Goal: Task Accomplishment & Management: Complete application form

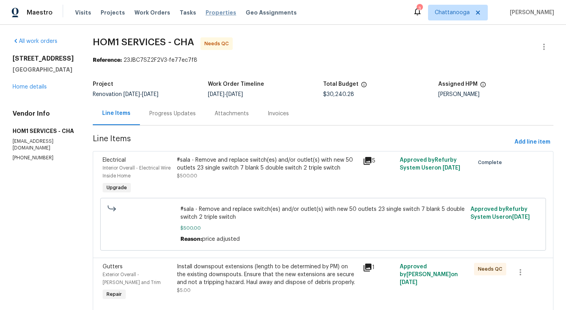
click at [211, 12] on span "Properties" at bounding box center [221, 13] width 31 height 8
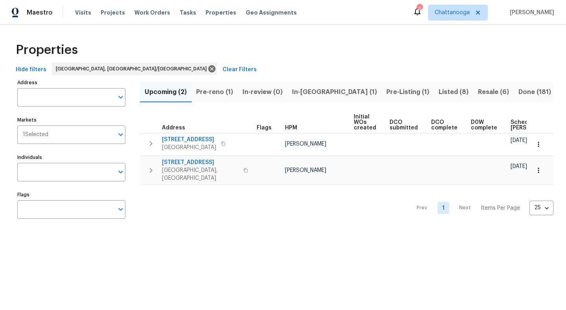
click at [222, 90] on span "Pre-reno (1)" at bounding box center [214, 91] width 37 height 11
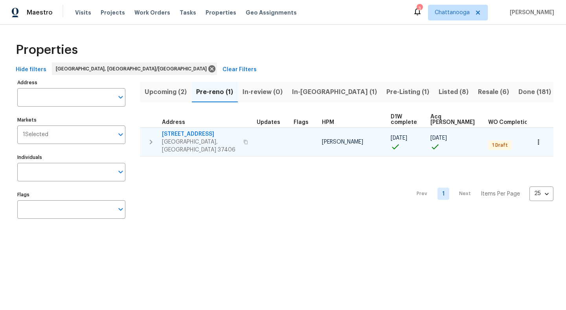
click at [187, 136] on span "[STREET_ADDRESS]" at bounding box center [200, 134] width 77 height 8
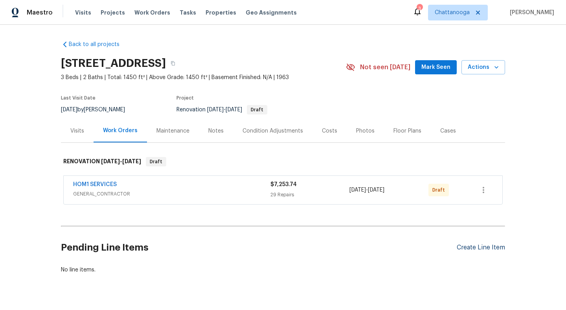
click at [476, 245] on div "Create Line Item" at bounding box center [481, 247] width 48 height 7
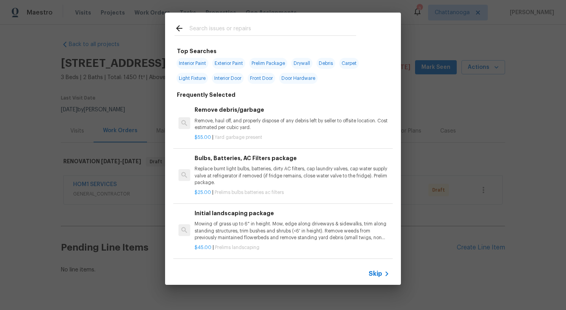
click at [261, 28] on input "text" at bounding box center [272, 30] width 167 height 12
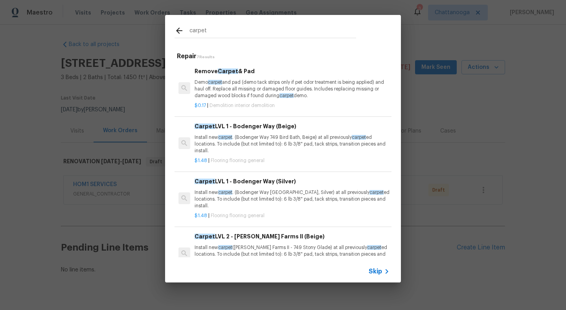
type input "carpet"
click at [265, 137] on p "Install new carpet . (Bodenger Way 749 Bird Bath, Beige) at all previously carp…" at bounding box center [292, 144] width 195 height 20
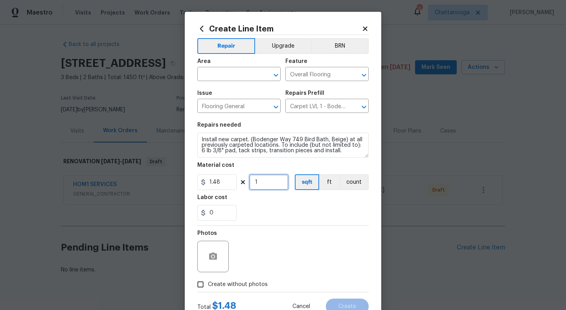
click at [262, 186] on input "1" at bounding box center [268, 182] width 39 height 16
type input "800"
click at [237, 78] on input "text" at bounding box center [227, 75] width 61 height 12
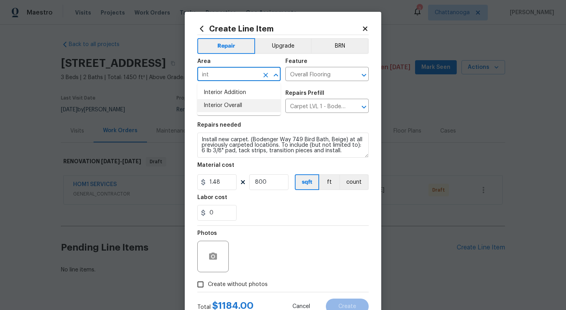
click at [243, 102] on li "Interior Overall" at bounding box center [238, 105] width 83 height 13
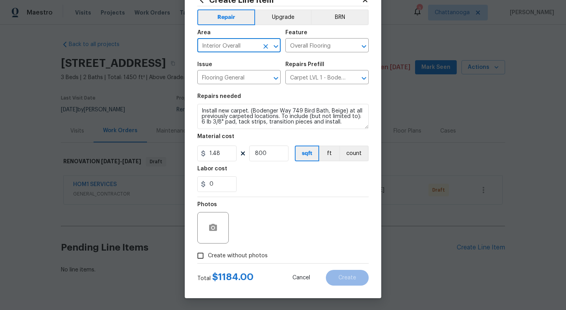
type input "Interior Overall"
click at [229, 257] on span "Create without photos" at bounding box center [238, 256] width 60 height 8
click at [208, 257] on input "Create without photos" at bounding box center [200, 255] width 15 height 15
checkbox input "true"
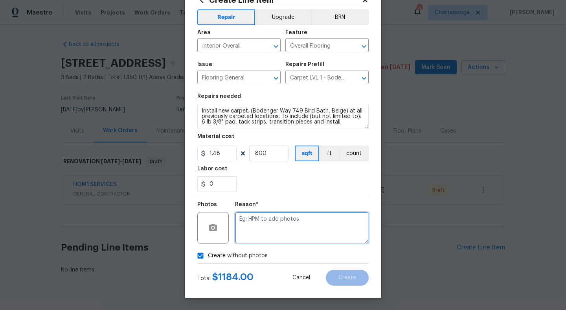
click at [259, 231] on textarea at bounding box center [302, 227] width 134 height 31
type textarea "."
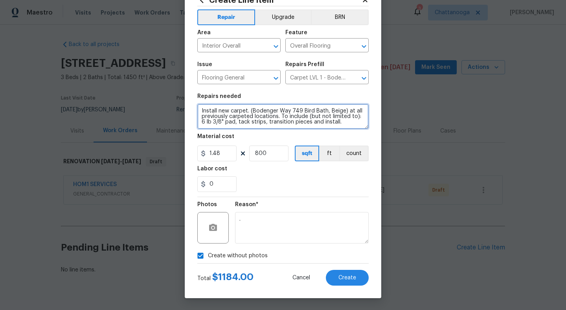
click at [349, 127] on textarea "Install new carpet. (Bodenger Way 749 Bird Bath, Beige) at all previously carpe…" at bounding box center [282, 116] width 171 height 25
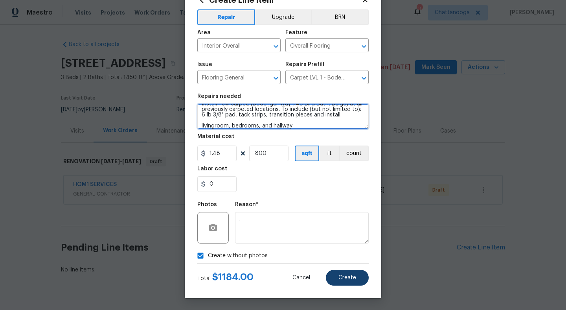
type textarea "Install new carpet. (Bodenger Way 749 Bird Bath, Beige) at all previously carpe…"
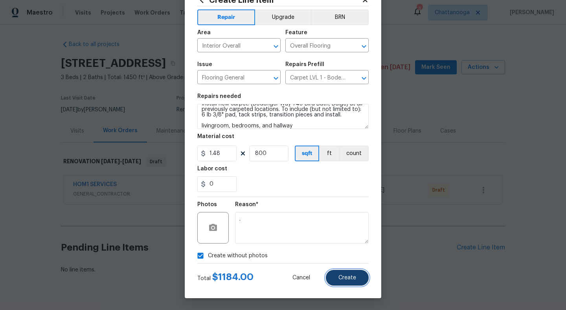
click at [352, 279] on span "Create" at bounding box center [347, 278] width 18 height 6
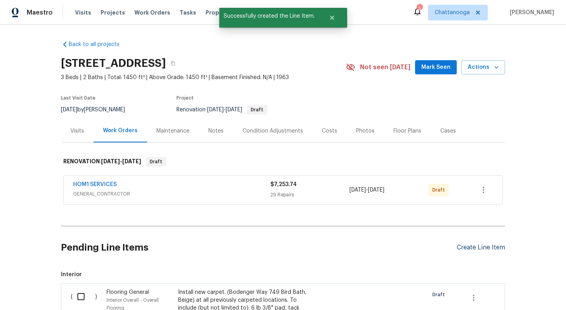
click at [476, 249] on div "Create Line Item" at bounding box center [481, 247] width 48 height 7
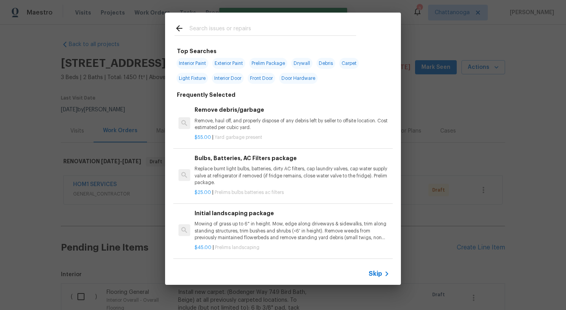
click at [296, 30] on input "text" at bounding box center [272, 30] width 167 height 12
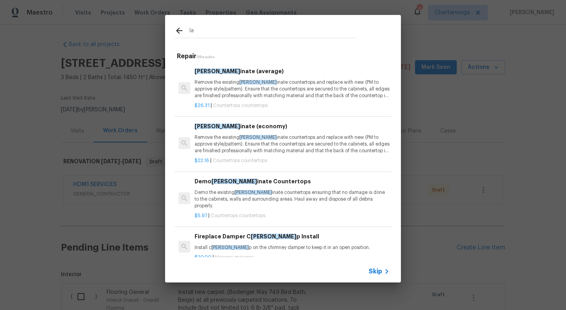
type input "l"
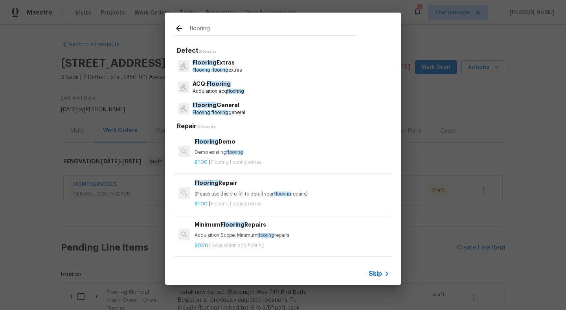
type input "flooring"
click at [226, 105] on p "Flooring General" at bounding box center [219, 105] width 53 height 8
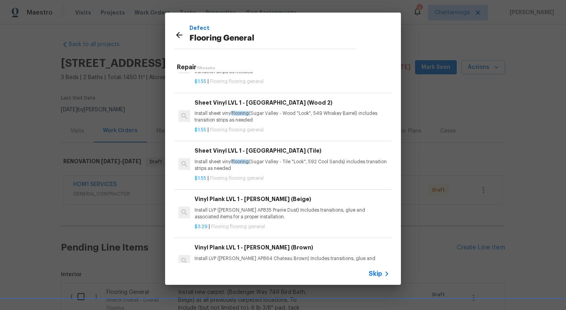
scroll to position [28, 0]
click at [270, 166] on p "Install sheet vinyl flooring (Sugar Valley - Tile "Look", 592 Cool Sands) inclu…" at bounding box center [292, 165] width 195 height 13
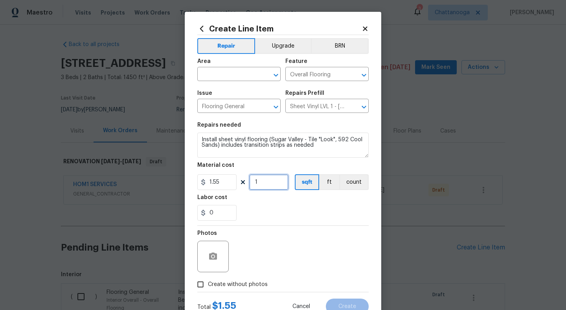
click at [273, 185] on input "1" at bounding box center [268, 182] width 39 height 16
type input "500"
click at [245, 77] on input "text" at bounding box center [227, 75] width 61 height 12
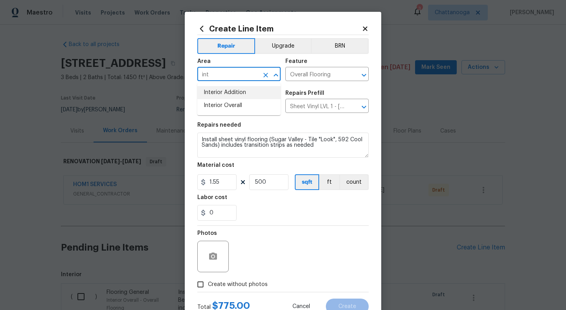
click at [244, 98] on li "Interior Addition" at bounding box center [238, 92] width 83 height 13
type input "Interior Addition"
click at [266, 75] on icon "Clear" at bounding box center [265, 75] width 5 height 5
click at [255, 106] on li "Interior Overall" at bounding box center [238, 105] width 83 height 13
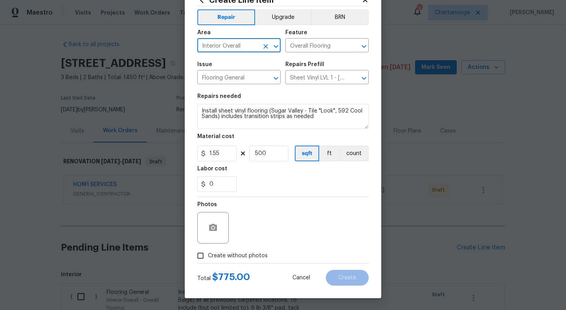
type input "Interior Overall"
click at [200, 258] on input "Create without photos" at bounding box center [200, 255] width 15 height 15
checkbox input "true"
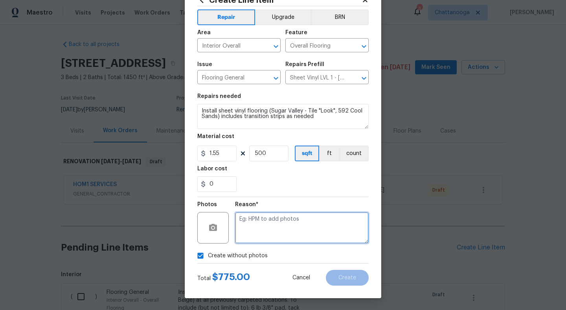
click at [273, 229] on textarea at bounding box center [302, 227] width 134 height 31
type textarea "."
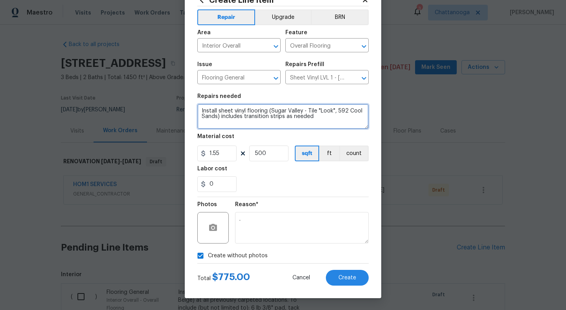
click at [338, 118] on textarea "Install sheet vinyl flooring (Sugar Valley - Tile "Look", 592 Cool Sands) inclu…" at bounding box center [282, 116] width 171 height 25
type textarea "Install sheet vinyl flooring (Sugar Valley - Tile "Look", 592 Cool Sands) inclu…"
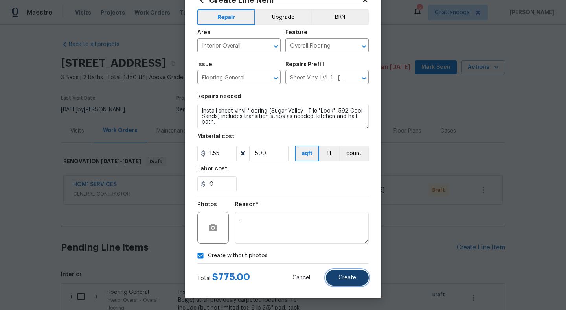
click at [352, 279] on span "Create" at bounding box center [347, 278] width 18 height 6
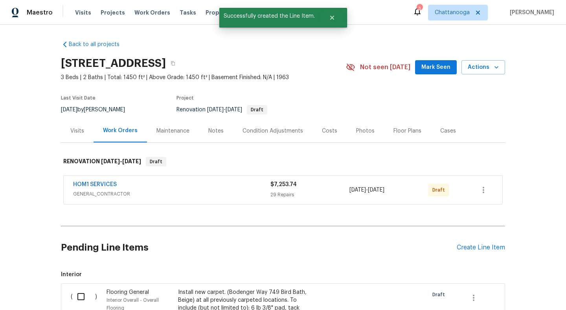
click at [82, 294] on input "checkbox" at bounding box center [84, 296] width 22 height 17
checkbox input "true"
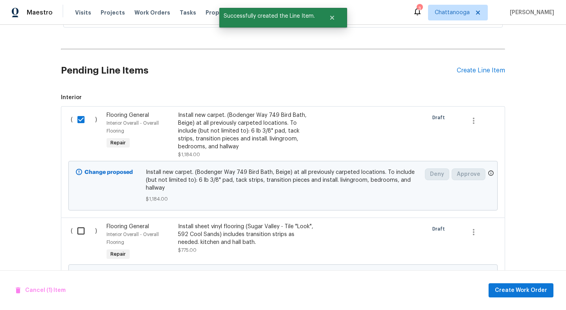
scroll to position [213, 0]
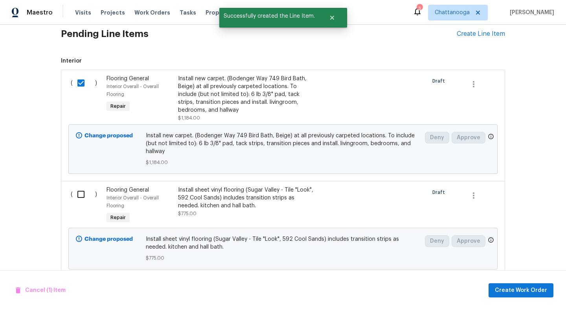
click at [83, 192] on input "checkbox" at bounding box center [84, 194] width 22 height 17
checkbox input "true"
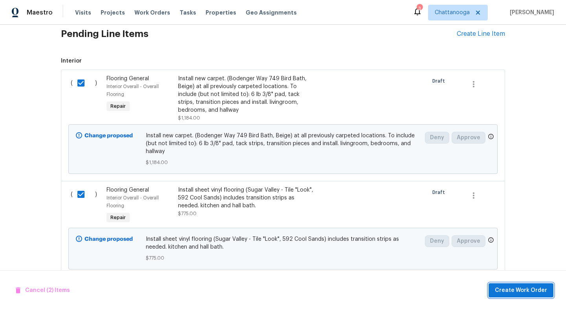
click at [522, 293] on span "Create Work Order" at bounding box center [521, 290] width 52 height 10
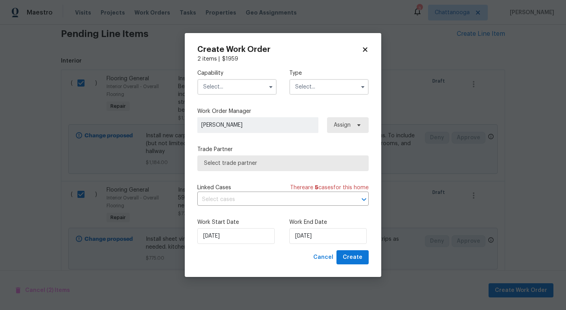
click at [239, 83] on input "text" at bounding box center [236, 87] width 79 height 16
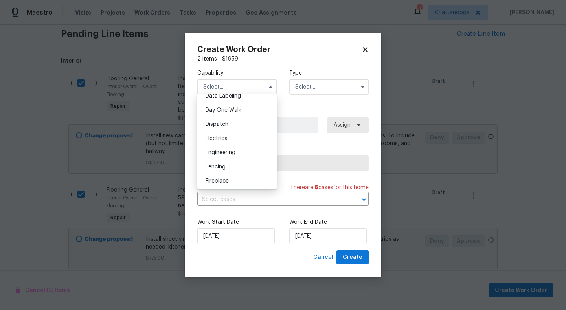
scroll to position [224, 0]
click at [227, 182] on div "Flooring" at bounding box center [236, 184] width 75 height 14
type input "Flooring"
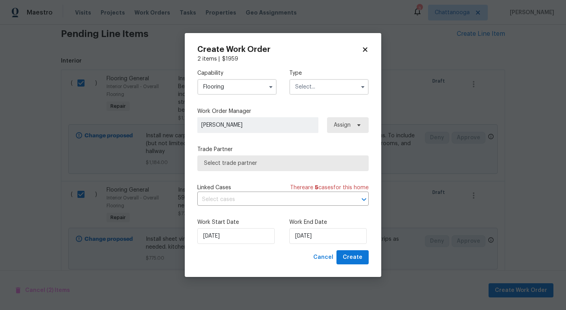
click at [320, 87] on input "text" at bounding box center [328, 87] width 79 height 16
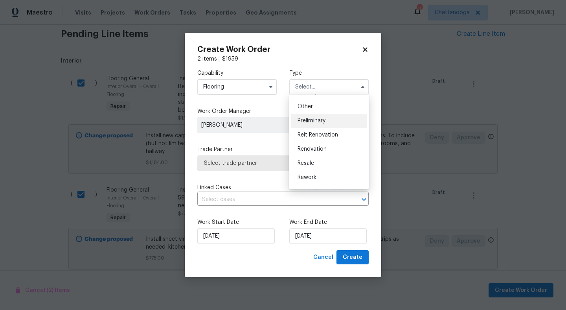
scroll to position [154, 0]
click at [328, 142] on div "Renovation" at bounding box center [328, 147] width 75 height 14
type input "Renovation"
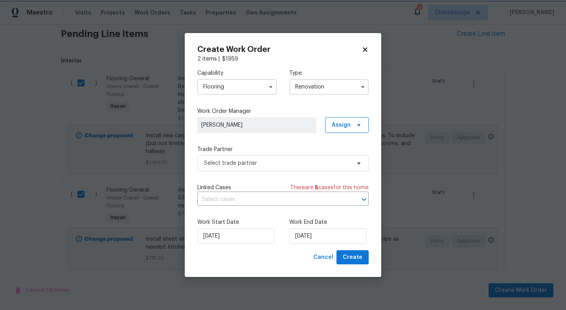
scroll to position [0, 0]
click at [328, 240] on input "8/29/2025" at bounding box center [327, 236] width 77 height 16
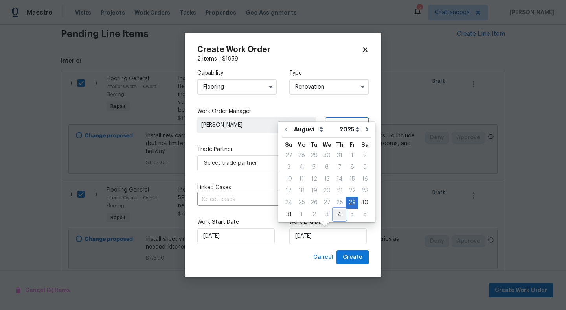
click at [339, 217] on div "4" at bounding box center [339, 214] width 13 height 11
type input "9/4/2025"
select select "8"
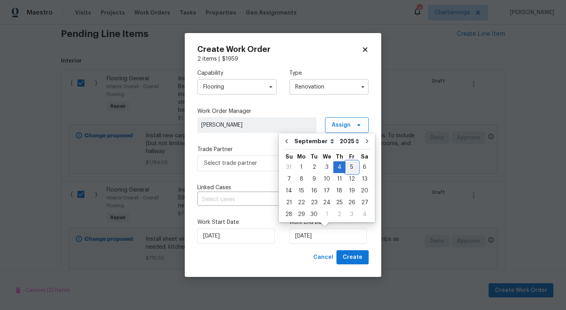
click at [349, 170] on div "5" at bounding box center [352, 167] width 13 height 11
type input "9/5/2025"
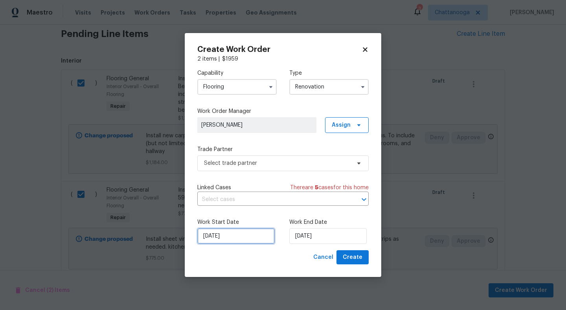
click at [225, 238] on input "8/29/2025" at bounding box center [235, 236] width 77 height 16
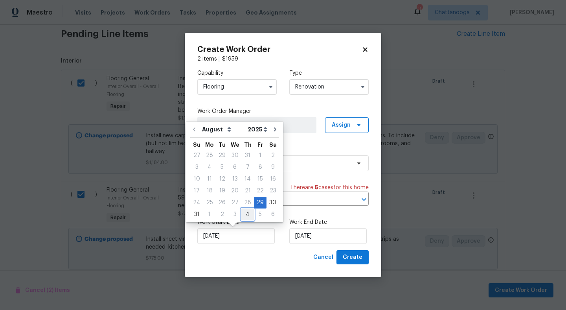
click at [245, 214] on div "4" at bounding box center [247, 214] width 13 height 11
type input "9/4/2025"
select select "8"
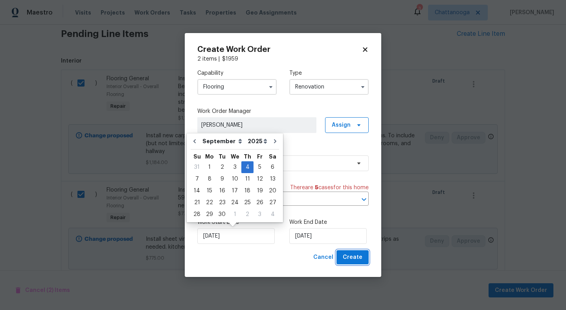
click at [363, 259] on button "Create" at bounding box center [352, 257] width 32 height 15
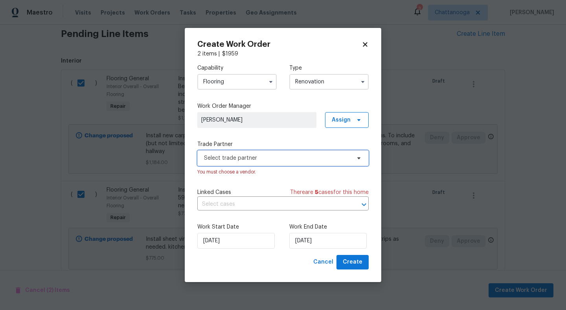
click at [344, 153] on span "Select trade partner" at bounding box center [282, 158] width 171 height 16
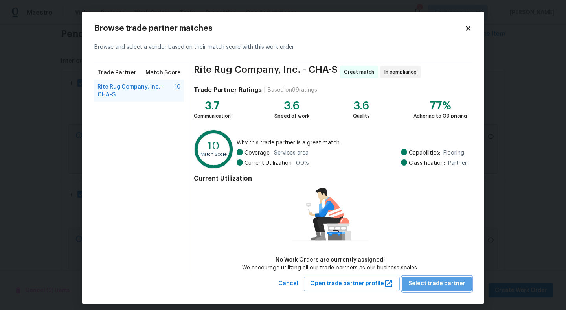
click at [441, 280] on span "Select trade partner" at bounding box center [436, 284] width 57 height 10
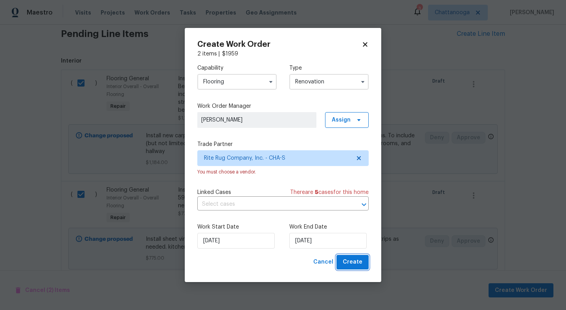
click at [357, 267] on button "Create" at bounding box center [352, 262] width 32 height 15
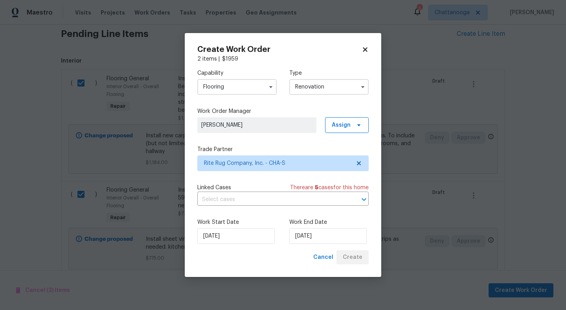
scroll to position [46, 0]
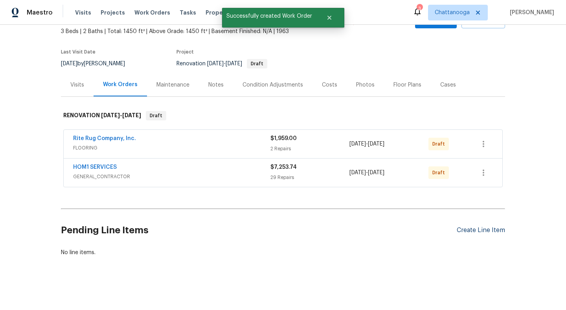
click at [490, 230] on div "Create Line Item" at bounding box center [481, 229] width 48 height 7
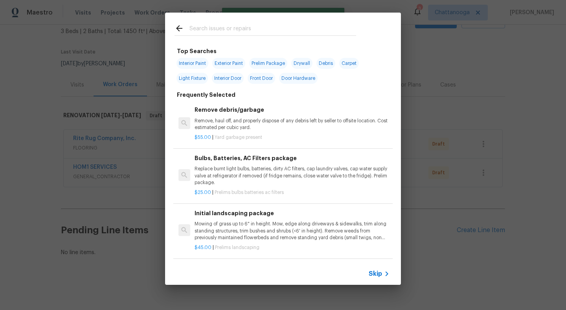
click at [513, 130] on div "Top Searches Interior Paint Exterior Paint Prelim Package Drywall Debris Carpet…" at bounding box center [283, 148] width 566 height 297
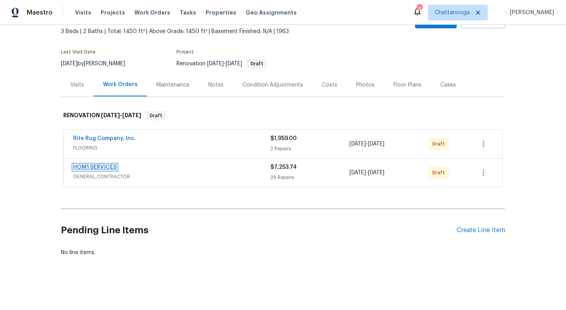
click at [108, 165] on link "HOM1 SERVICES" at bounding box center [95, 167] width 44 height 6
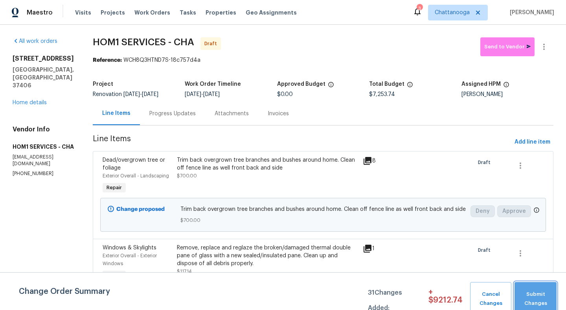
click at [538, 291] on span "Submit Changes" at bounding box center [535, 299] width 34 height 18
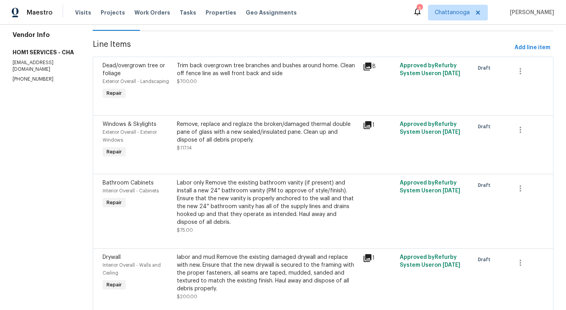
scroll to position [100, 0]
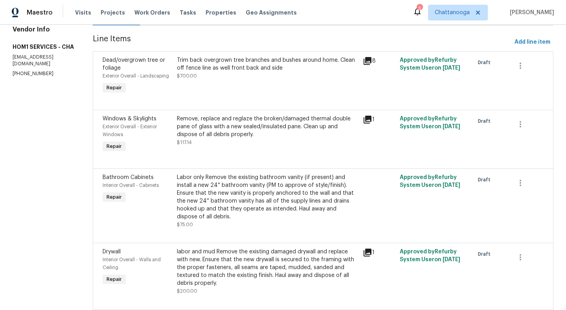
click at [246, 127] on div "Remove, replace and reglaze the broken/damaged thermal double pane of glass wit…" at bounding box center [267, 127] width 181 height 24
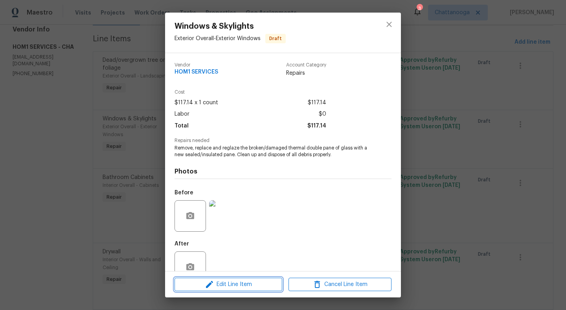
click at [254, 281] on span "Edit Line Item" at bounding box center [228, 284] width 103 height 10
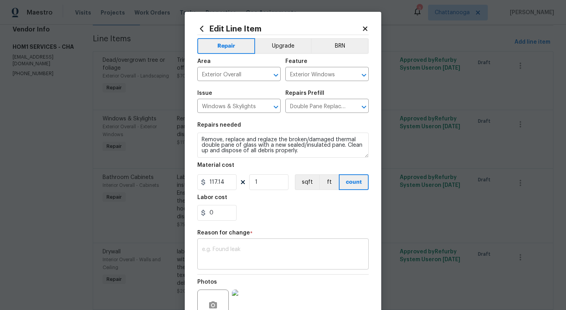
click at [245, 254] on textarea at bounding box center [283, 254] width 162 height 17
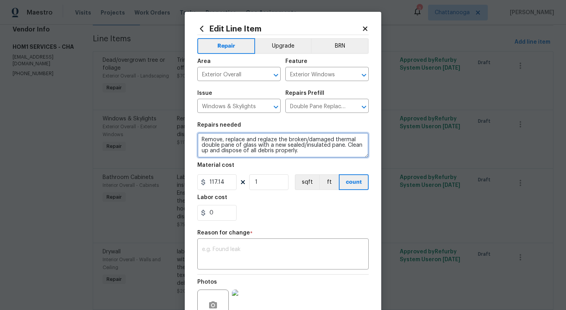
click at [202, 141] on textarea "Remove, replace and reglaze the broken/damaged thermal double pane of glass wit…" at bounding box center [282, 144] width 171 height 25
type textarea "Get me cost to reglaze bottom pane. Remove, replace and reglaze the broken/dama…"
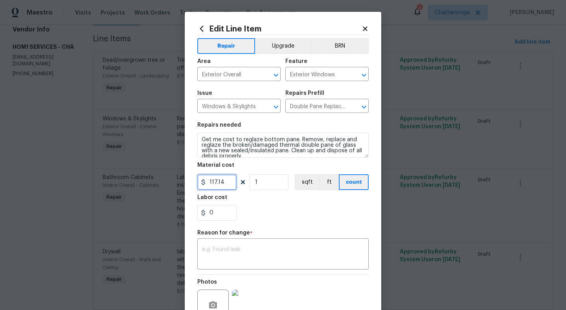
drag, startPoint x: 231, startPoint y: 185, endPoint x: 211, endPoint y: 184, distance: 19.3
click at [211, 184] on input "117.14" at bounding box center [216, 182] width 39 height 16
type input "1"
click at [280, 205] on div "0" at bounding box center [282, 213] width 171 height 16
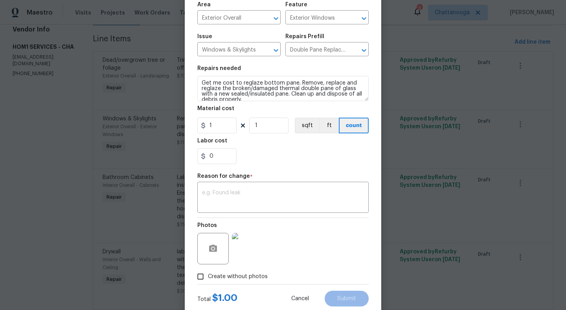
scroll to position [78, 0]
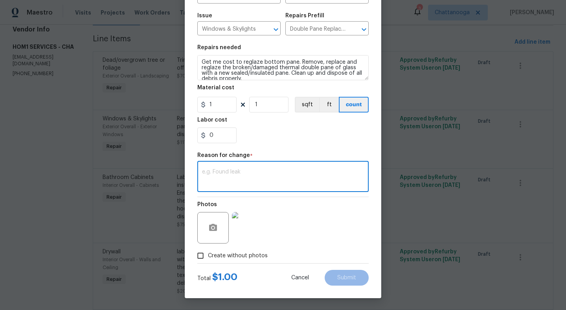
click at [320, 179] on textarea at bounding box center [283, 177] width 162 height 17
type textarea "need cost"
click at [349, 286] on div "Edit Line Item Repair Upgrade BRN Area Exterior Overall ​ Feature Exterior Wind…" at bounding box center [283, 116] width 197 height 364
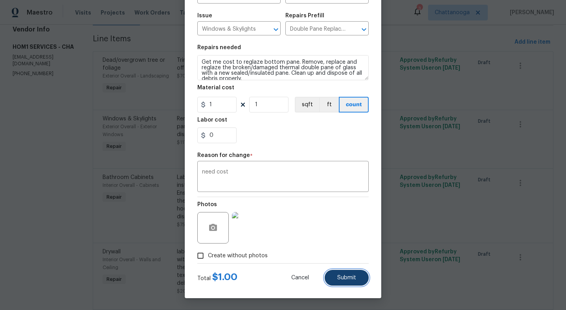
click at [349, 283] on button "Submit" at bounding box center [347, 278] width 44 height 16
type textarea "Remove, replace and reglaze the broken/damaged thermal double pane of glass wit…"
type input "117.14"
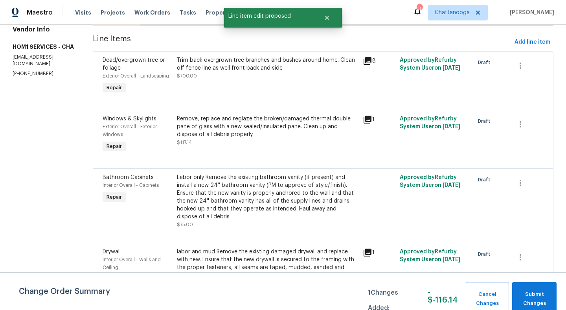
scroll to position [0, 0]
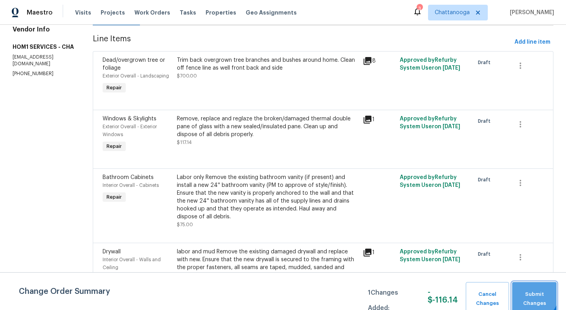
click at [529, 292] on span "Submit Changes" at bounding box center [534, 299] width 37 height 18
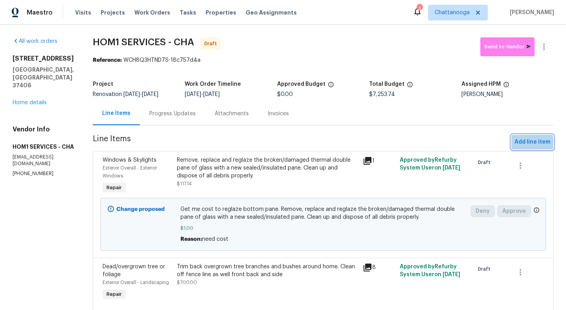
click at [529, 144] on span "Add line item" at bounding box center [533, 142] width 36 height 10
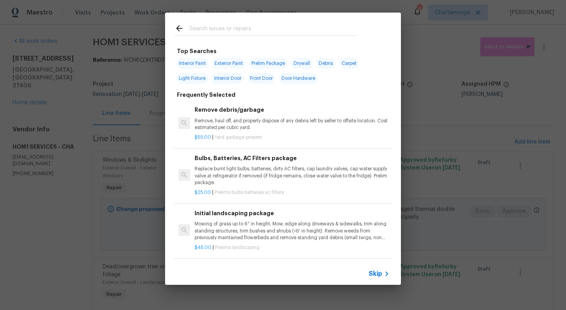
click at [299, 29] on input "text" at bounding box center [272, 30] width 167 height 12
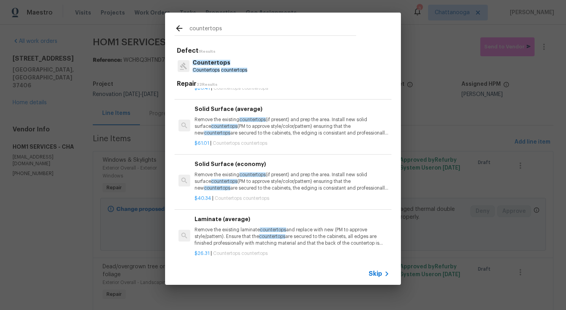
scroll to position [305, 0]
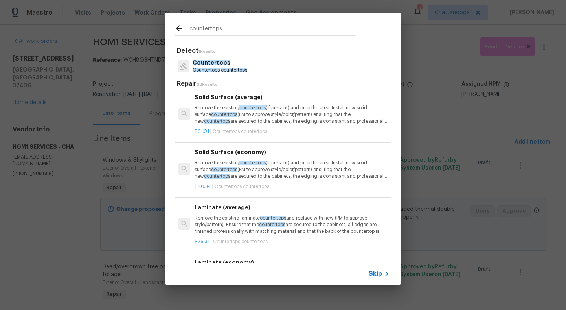
type input "countertops"
click at [230, 168] on p "Remove the existing countertops (if present) and prep the area. Install new sol…" at bounding box center [292, 170] width 195 height 20
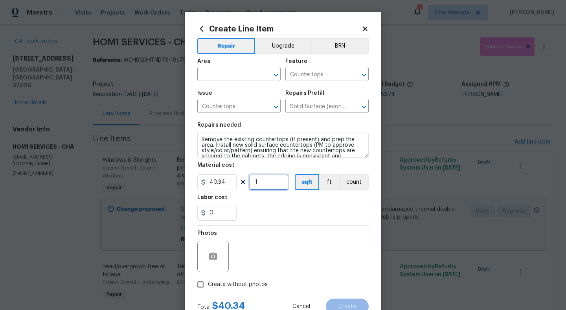
click at [265, 185] on input "1" at bounding box center [268, 182] width 39 height 16
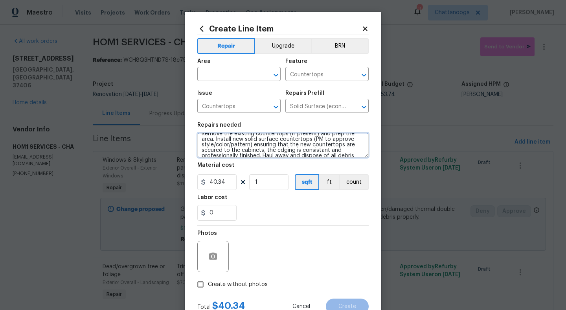
scroll to position [17, 0]
drag, startPoint x: 202, startPoint y: 139, endPoint x: 359, endPoint y: 161, distance: 158.4
click at [359, 161] on section "Repairs needed Remove the existing countertops (if present) and prep the area. …" at bounding box center [282, 172] width 171 height 108
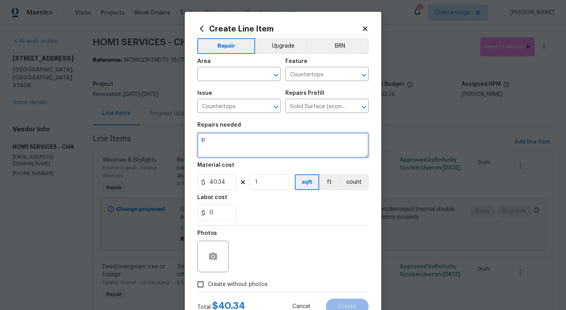
scroll to position [0, 0]
type textarea "please get me cost to install laminate countertops"
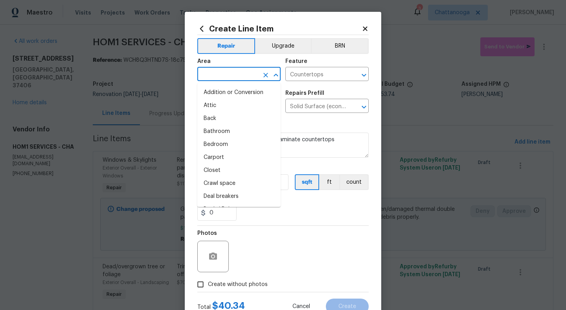
click at [235, 74] on input "text" at bounding box center [227, 75] width 61 height 12
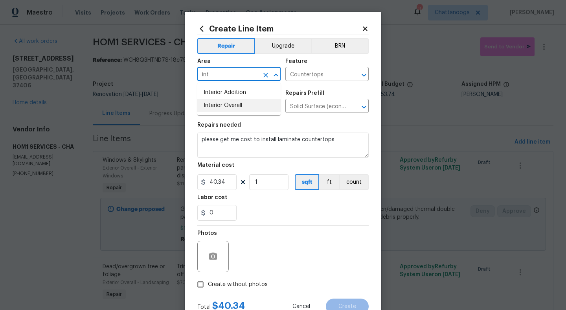
click at [243, 105] on li "Interior Overall" at bounding box center [238, 105] width 83 height 13
type input "Interior Overall"
click at [282, 235] on div "Photos" at bounding box center [282, 251] width 171 height 51
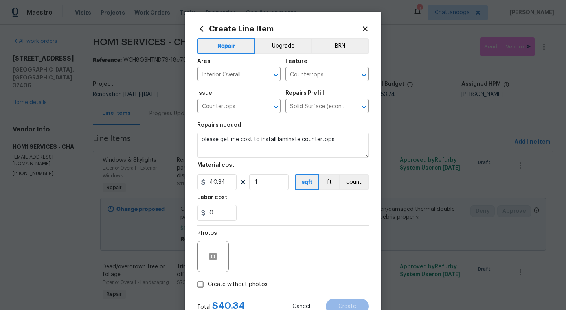
scroll to position [29, 0]
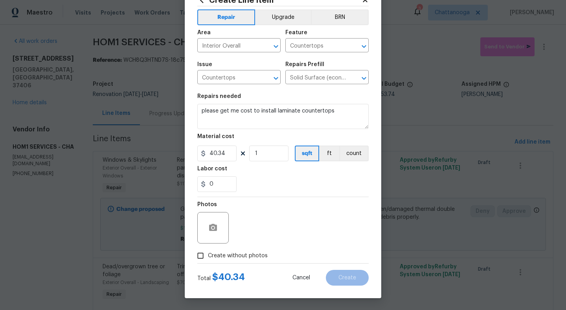
click at [206, 257] on input "Create without photos" at bounding box center [200, 255] width 15 height 15
checkbox input "true"
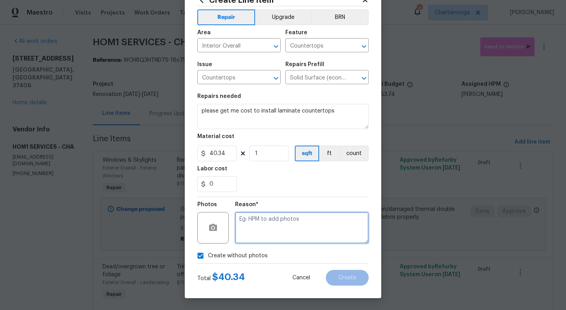
click at [270, 228] on textarea at bounding box center [302, 227] width 134 height 31
type textarea "."
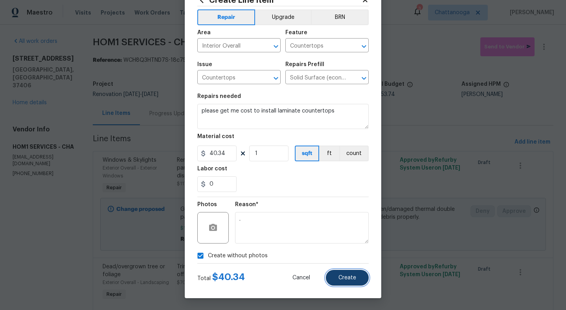
click at [352, 275] on span "Create" at bounding box center [347, 278] width 18 height 6
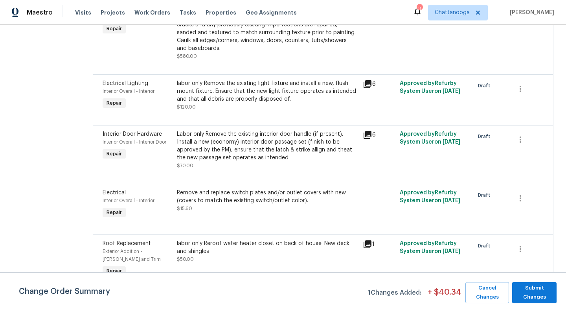
scroll to position [706, 0]
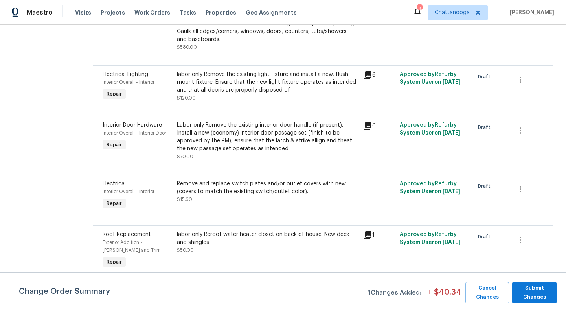
click at [562, 68] on div "All work orders 2602 Forest Rd Chattanooga, TN 37406 Home details Vendor Info H…" at bounding box center [283, 314] width 566 height 1991
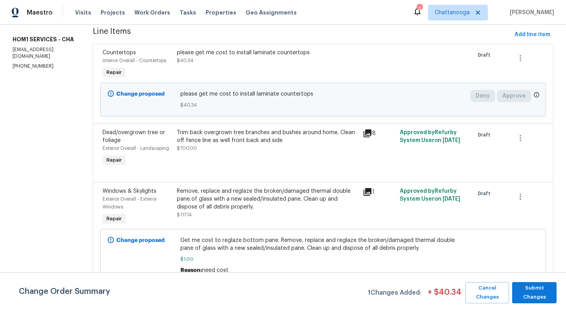
scroll to position [71, 0]
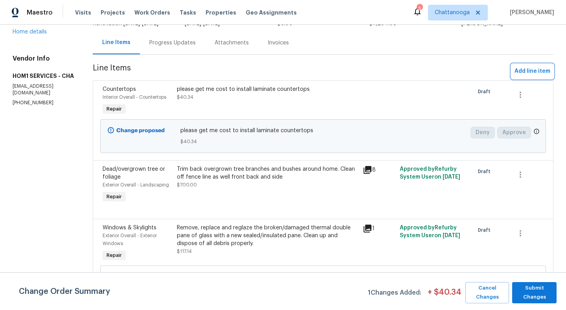
click at [539, 74] on span "Add line item" at bounding box center [533, 71] width 36 height 10
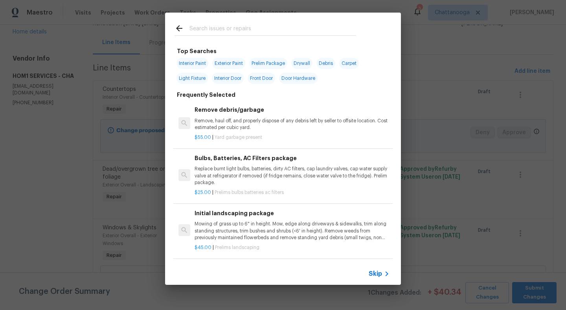
click at [263, 29] on input "text" at bounding box center [272, 30] width 167 height 12
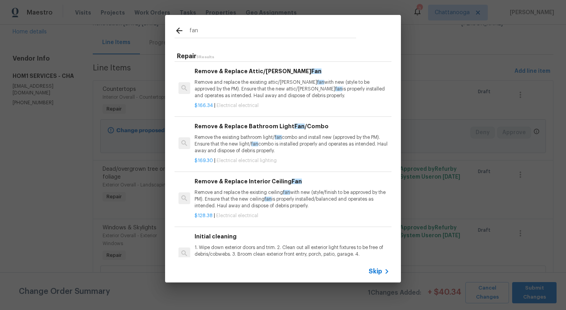
scroll to position [58, 0]
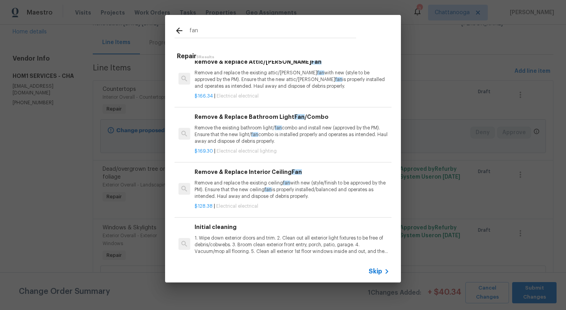
type input "fan"
click at [241, 184] on p "Remove and replace the existing ceiling fan with new (style/finish to be approv…" at bounding box center [292, 190] width 195 height 20
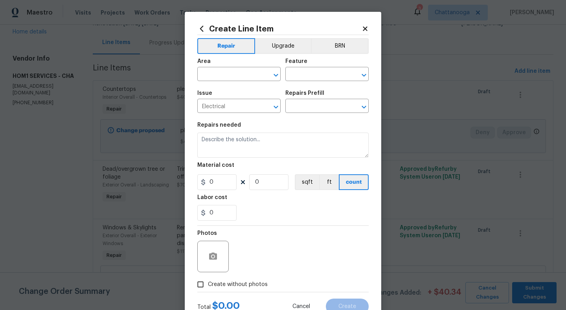
type input "Remove & Replace Interior Ceiling Fan $128.38"
type textarea "Remove and replace the existing ceiling fan with new (style/finish to be approv…"
type input "128.38"
type input "1"
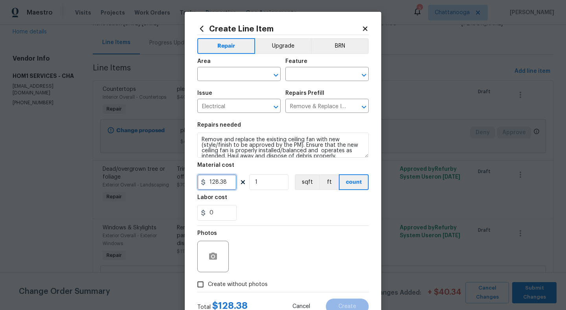
click at [231, 186] on input "128.38" at bounding box center [216, 182] width 39 height 16
type input "25"
click at [228, 73] on input "text" at bounding box center [227, 75] width 61 height 12
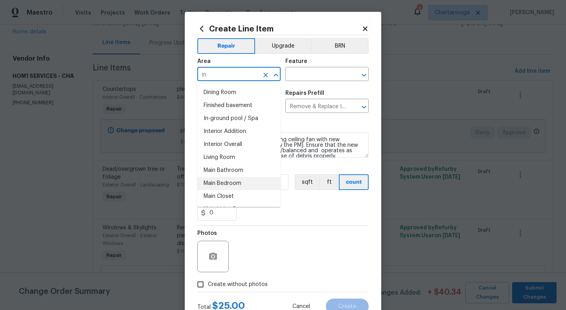
click at [229, 184] on li "Main Bedroom" at bounding box center [238, 183] width 83 height 13
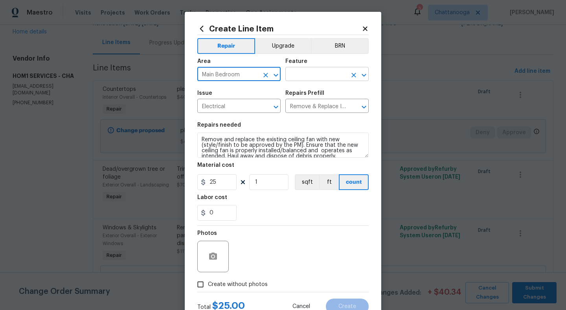
type input "Main Bedroom"
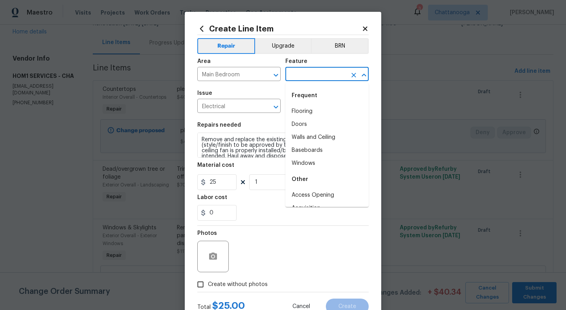
click at [320, 78] on input "text" at bounding box center [315, 75] width 61 height 12
click at [313, 125] on li "Interior" at bounding box center [326, 124] width 83 height 13
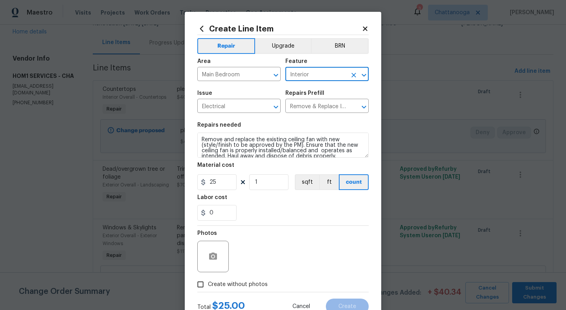
scroll to position [29, 0]
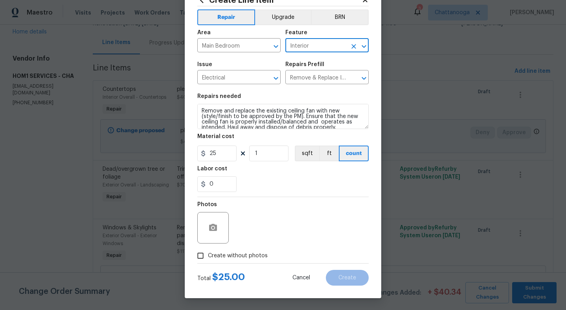
type input "Interior"
click at [213, 231] on icon "button" at bounding box center [212, 227] width 9 height 9
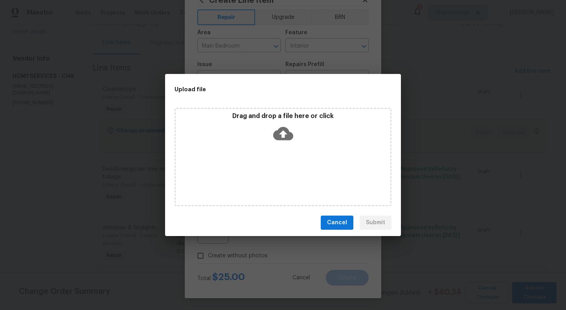
click at [285, 128] on icon at bounding box center [283, 133] width 20 height 13
click at [340, 218] on span "Cancel" at bounding box center [337, 223] width 20 height 10
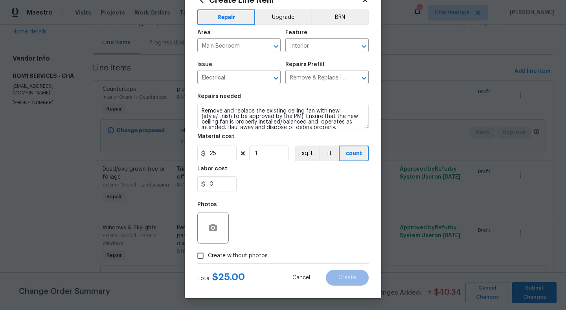
click at [211, 258] on span "Create without photos" at bounding box center [238, 256] width 60 height 8
click at [208, 258] on input "Create without photos" at bounding box center [200, 255] width 15 height 15
checkbox input "true"
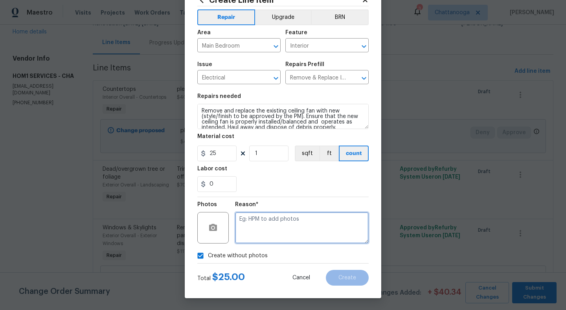
click at [273, 228] on textarea at bounding box center [302, 227] width 134 height 31
type textarea "."
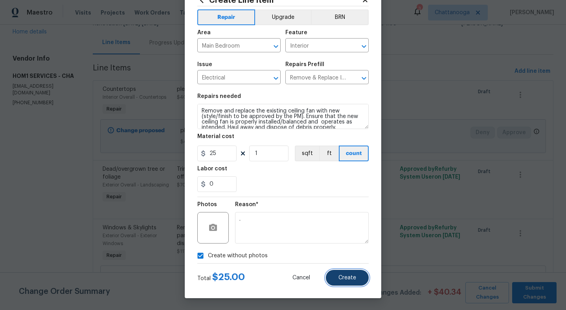
click at [359, 282] on button "Create" at bounding box center [347, 278] width 43 height 16
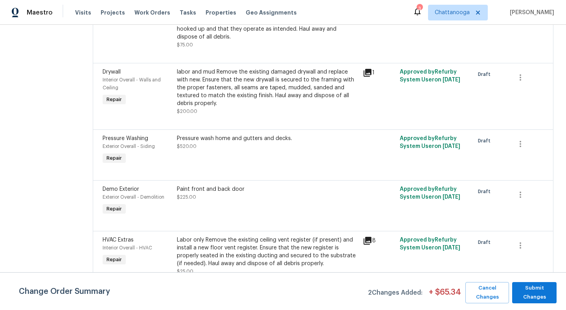
scroll to position [0, 0]
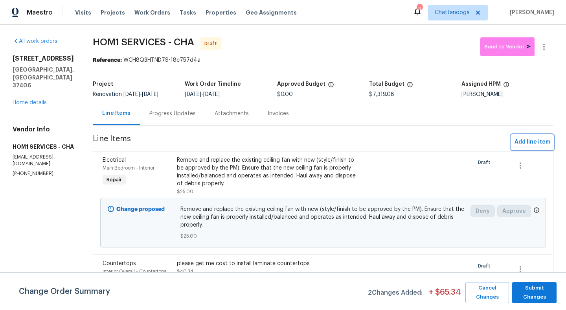
click at [530, 142] on span "Add line item" at bounding box center [533, 142] width 36 height 10
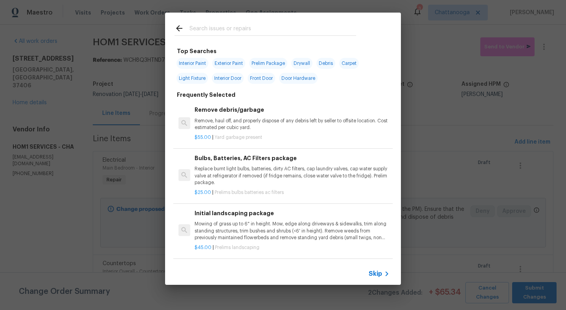
click at [278, 34] on input "text" at bounding box center [272, 30] width 167 height 12
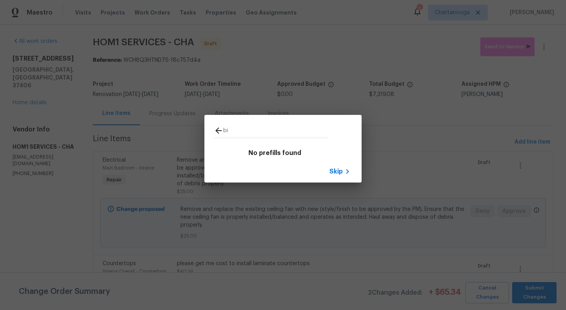
type input "b"
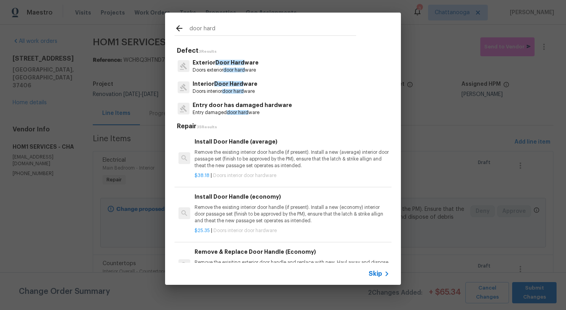
type input "door hard"
click at [224, 85] on span "Door Hard" at bounding box center [228, 84] width 29 height 6
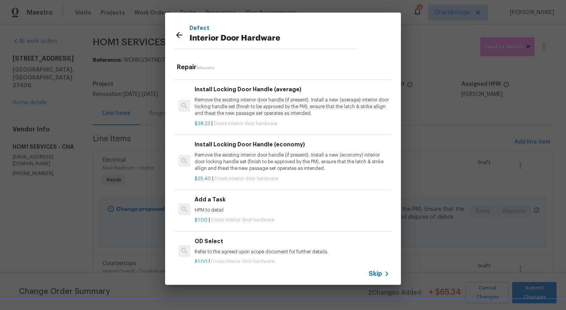
scroll to position [108, 0]
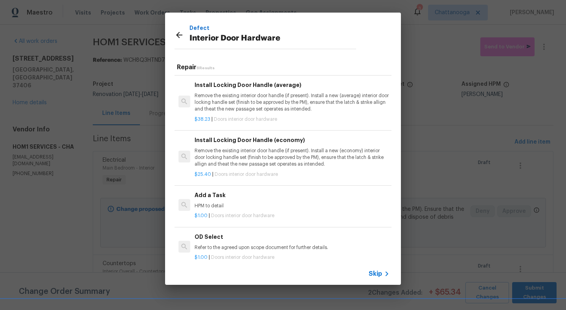
click at [211, 207] on p "HPM to detail" at bounding box center [292, 205] width 195 height 7
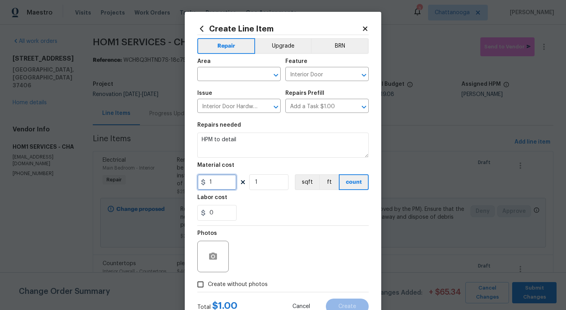
click at [222, 182] on input "1" at bounding box center [216, 182] width 39 height 16
type input "25"
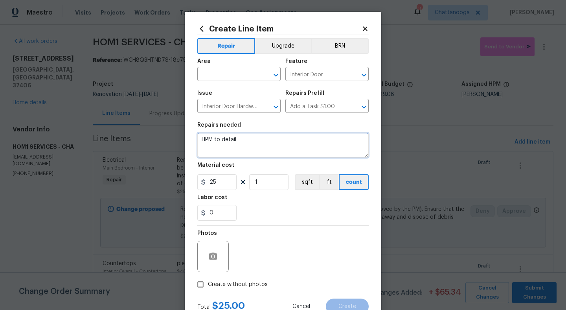
drag, startPoint x: 250, startPoint y: 141, endPoint x: 150, endPoint y: 138, distance: 100.3
click at [150, 138] on div "Create Line Item Repair Upgrade BRN Area ​ Feature Interior Door ​ Issue Interi…" at bounding box center [283, 155] width 566 height 310
type textarea "install bifolding door on closet. labor only"
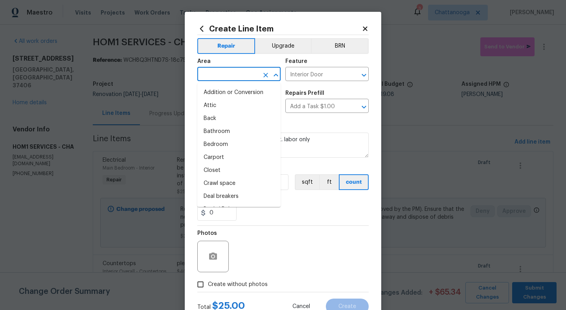
click at [221, 72] on input "text" at bounding box center [227, 75] width 61 height 12
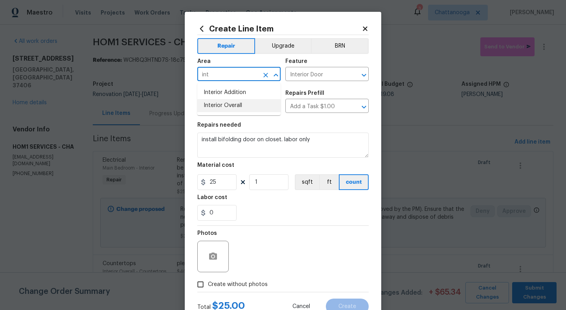
click at [241, 104] on li "Interior Overall" at bounding box center [238, 105] width 83 height 13
type input "Interior Overall"
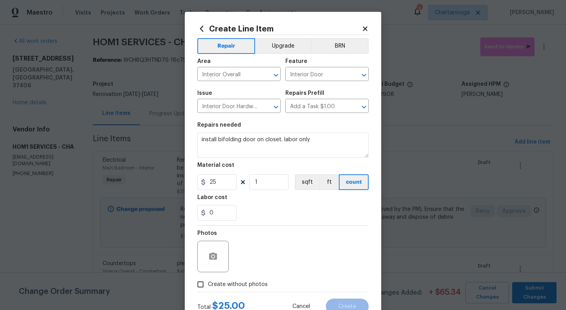
click at [289, 217] on div "0" at bounding box center [282, 213] width 171 height 16
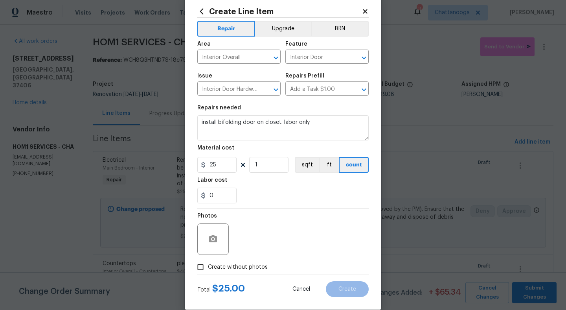
scroll to position [27, 0]
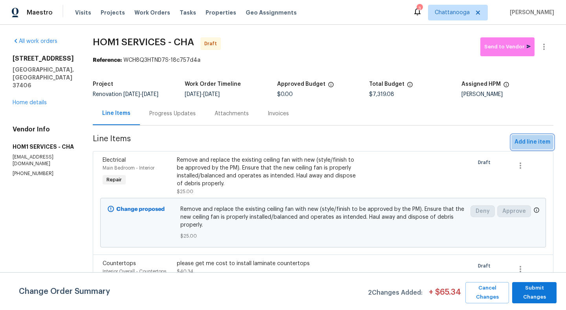
click at [527, 142] on span "Add line item" at bounding box center [533, 142] width 36 height 10
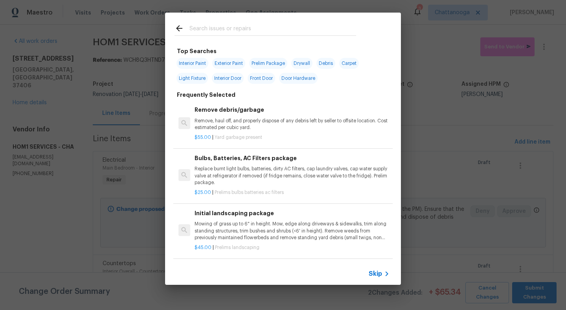
click at [224, 31] on input "text" at bounding box center [272, 30] width 167 height 12
type input "f"
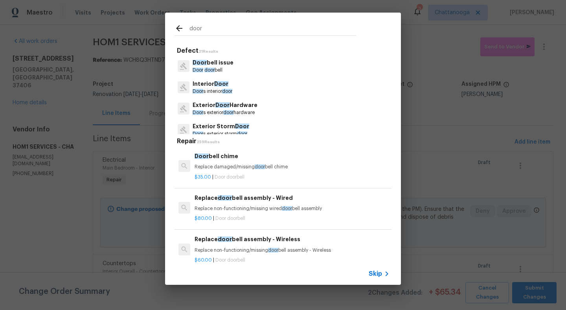
type input "door"
click at [226, 106] on span "Door" at bounding box center [222, 105] width 14 height 6
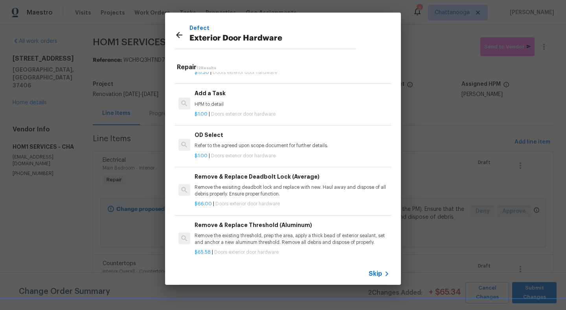
scroll to position [288, 0]
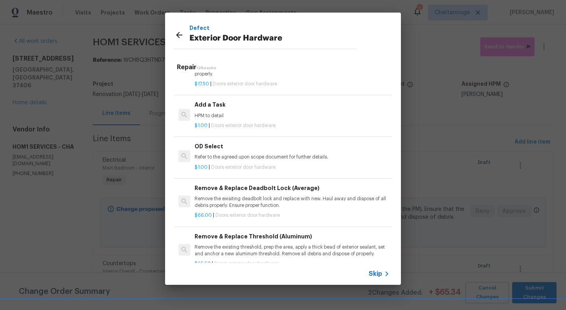
click at [239, 110] on div "Add a Task HPM to detail" at bounding box center [292, 109] width 195 height 19
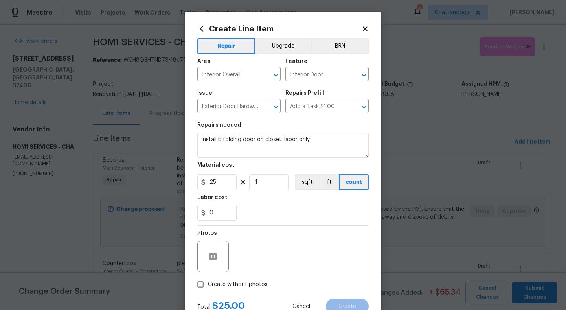
type textarea "HPM to detail"
type input "1"
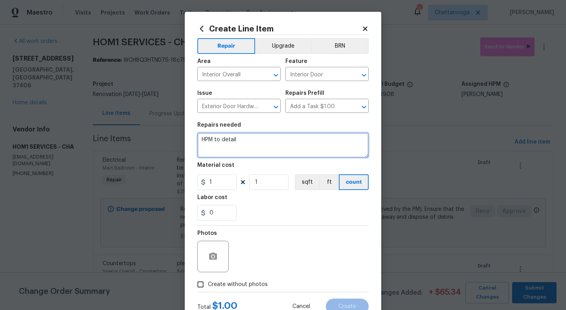
click at [252, 149] on textarea "HPM to detail" at bounding box center [282, 144] width 171 height 25
type textarea "i"
type textarea "install bifolding door in secondary closet."
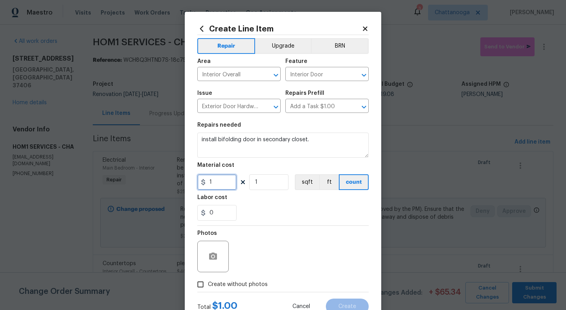
click at [220, 180] on input "1" at bounding box center [216, 182] width 39 height 16
type input "25"
click at [279, 210] on div "0" at bounding box center [282, 213] width 171 height 16
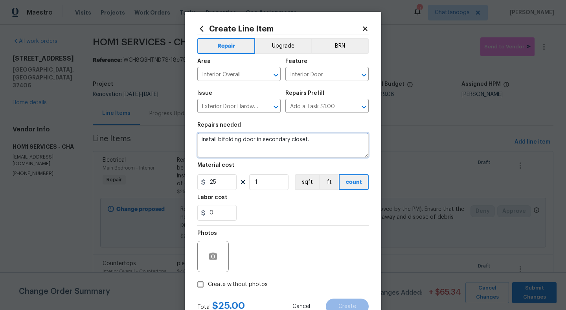
click at [342, 134] on textarea "install bifolding door in secondary closet." at bounding box center [282, 144] width 171 height 25
click at [339, 141] on textarea "install bifolding door in secondary closet." at bounding box center [282, 144] width 171 height 25
type textarea "install bifolding door in secondary closet. labor only"
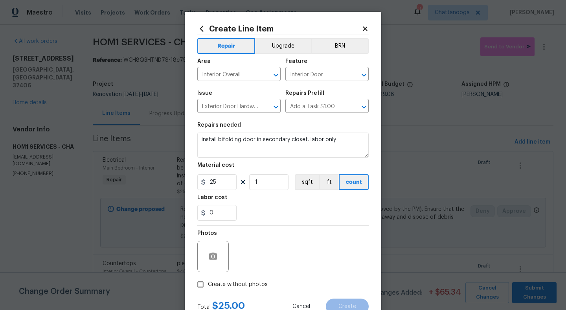
click at [318, 230] on div "Photos" at bounding box center [282, 251] width 171 height 51
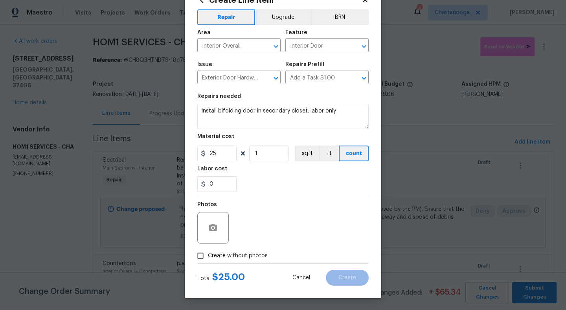
click at [229, 255] on span "Create without photos" at bounding box center [238, 256] width 60 height 8
click at [208, 255] on input "Create without photos" at bounding box center [200, 255] width 15 height 15
checkbox input "true"
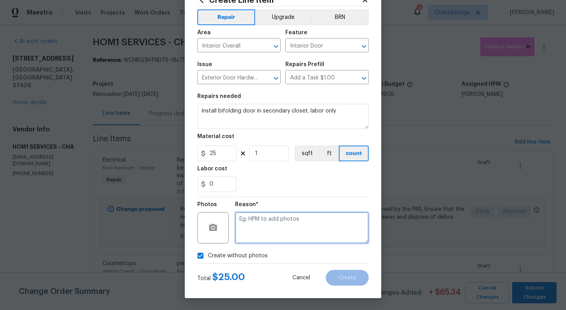
click at [281, 227] on textarea at bounding box center [302, 227] width 134 height 31
type textarea "."
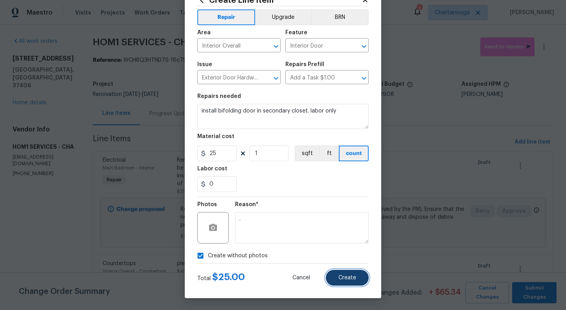
click at [350, 281] on button "Create" at bounding box center [347, 278] width 43 height 16
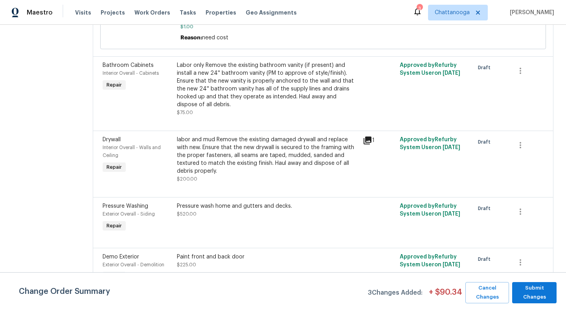
scroll to position [527, 0]
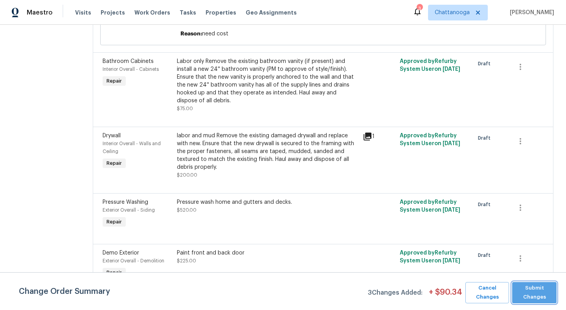
click at [528, 296] on span "Submit Changes" at bounding box center [534, 292] width 37 height 18
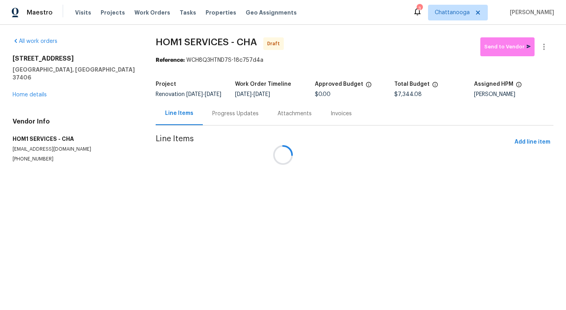
scroll to position [0, 0]
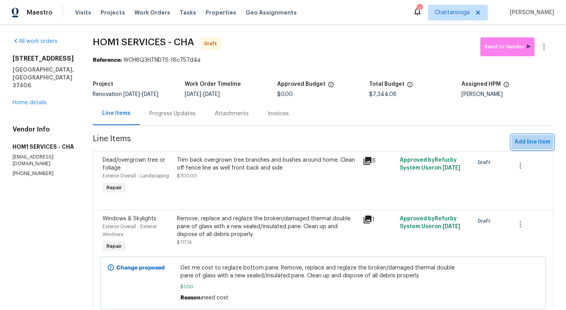
click at [519, 137] on span "Add line item" at bounding box center [533, 142] width 36 height 10
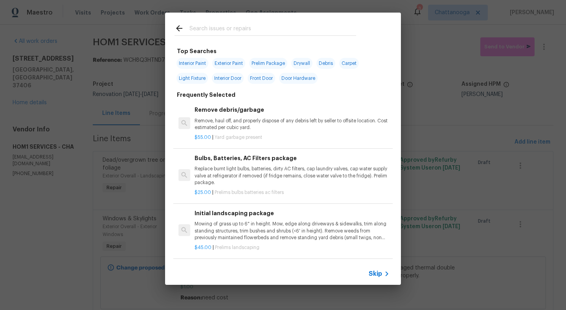
click at [224, 32] on input "text" at bounding box center [272, 30] width 167 height 12
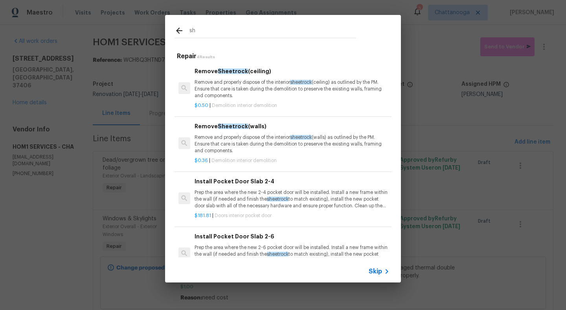
type input "s"
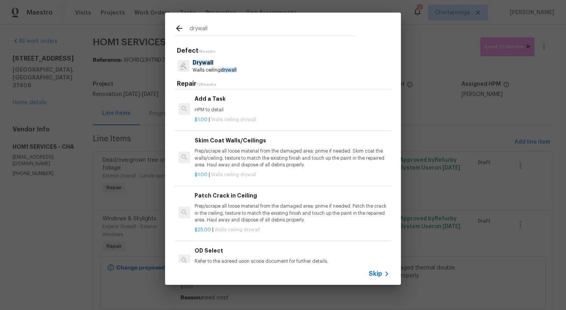
scroll to position [278, 0]
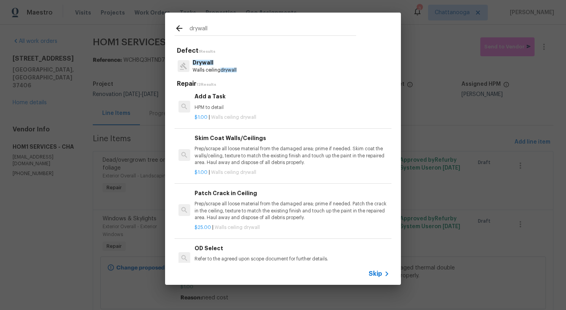
type input "drywall"
click at [244, 153] on p "Prep/scrape all loose material from the damaged area; prime if needed. Skim coa…" at bounding box center [292, 155] width 195 height 20
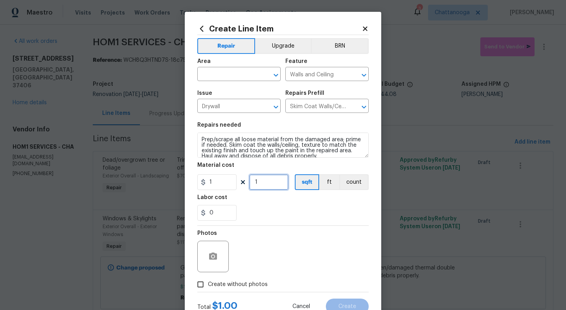
click at [267, 182] on input "1" at bounding box center [268, 182] width 39 height 16
type input "750"
click at [235, 72] on input "text" at bounding box center [227, 75] width 61 height 12
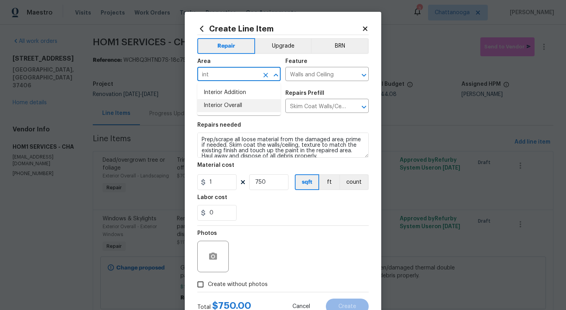
click at [246, 101] on li "Interior Overall" at bounding box center [238, 105] width 83 height 13
type input "Interior Overall"
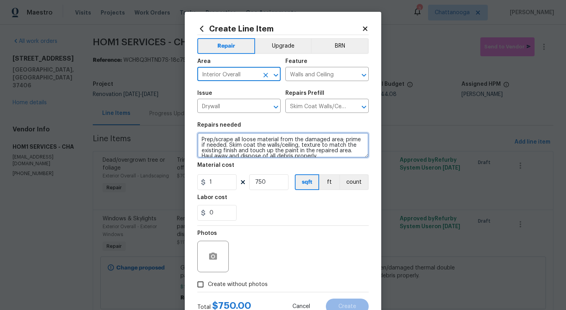
click at [202, 140] on textarea "Prep/scrape all loose material from the damaged area; prime if needed. Skim coa…" at bounding box center [282, 144] width 171 height 25
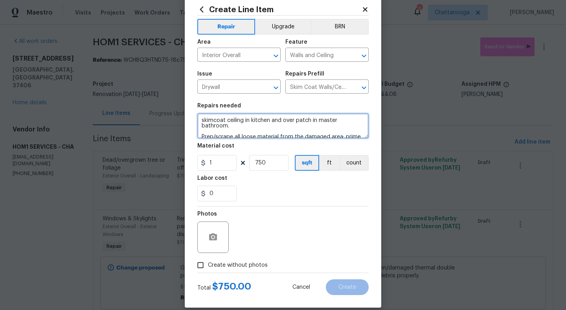
scroll to position [24, 0]
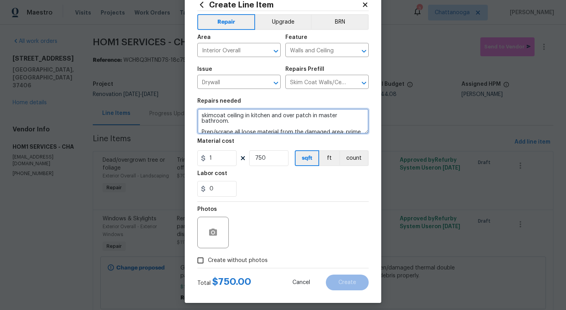
type textarea "skimcoat ceiling in kitchen and over patch in master bathroom. Prep/scrape all …"
click at [218, 256] on span "Create without photos" at bounding box center [238, 260] width 60 height 8
click at [208, 256] on input "Create without photos" at bounding box center [200, 260] width 15 height 15
checkbox input "true"
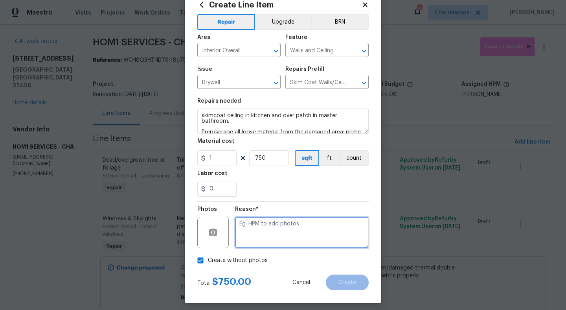
click at [254, 235] on textarea at bounding box center [302, 232] width 134 height 31
type textarea "."
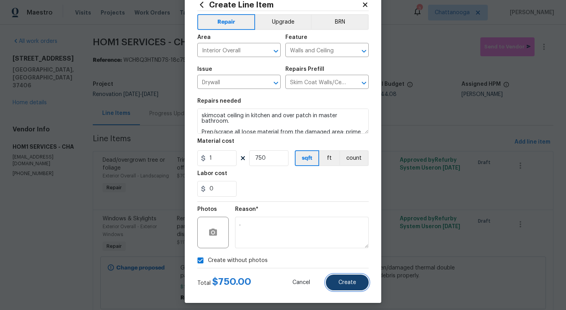
click at [343, 285] on span "Create" at bounding box center [347, 282] width 18 height 6
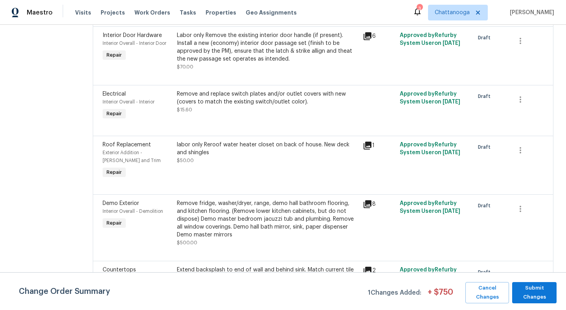
scroll to position [879, 0]
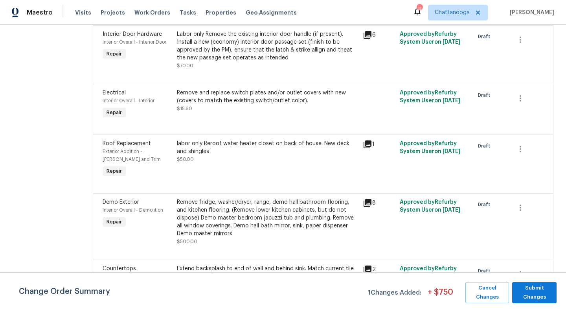
click at [272, 140] on div "labor only Reroof water heater closet on back of house. New deck and shingles" at bounding box center [267, 148] width 181 height 16
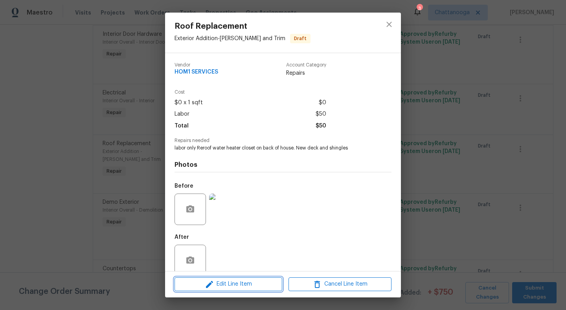
click at [243, 282] on span "Edit Line Item" at bounding box center [228, 284] width 103 height 10
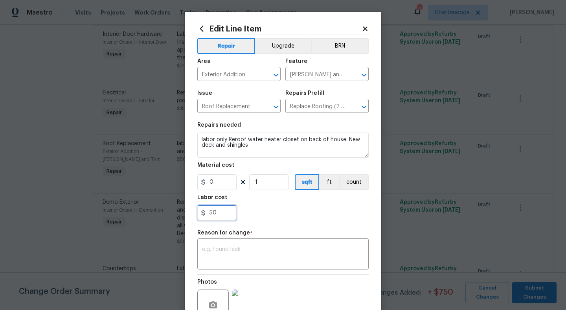
click at [224, 213] on input "50" at bounding box center [216, 213] width 39 height 16
type input "5"
type input "75"
click at [268, 248] on textarea at bounding box center [283, 254] width 162 height 17
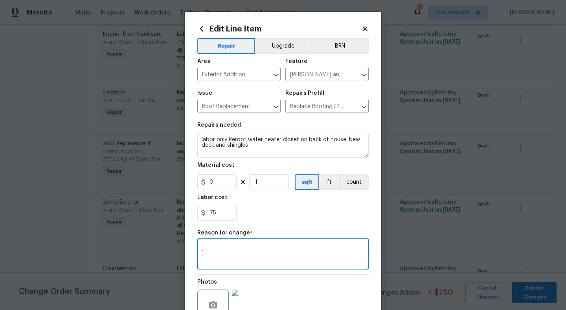
type textarea "."
click at [309, 232] on div "Reason for change *" at bounding box center [282, 235] width 171 height 10
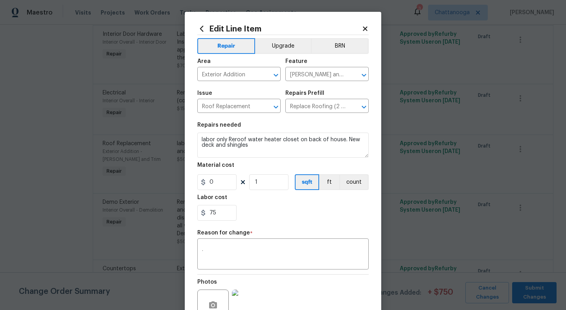
scroll to position [78, 0]
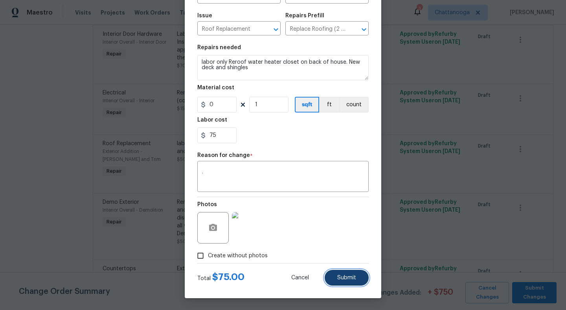
click at [353, 274] on button "Submit" at bounding box center [347, 278] width 44 height 16
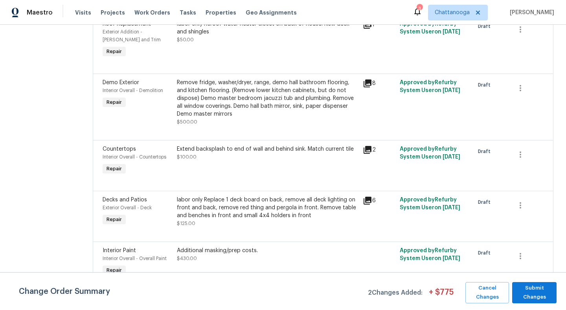
scroll to position [1004, 0]
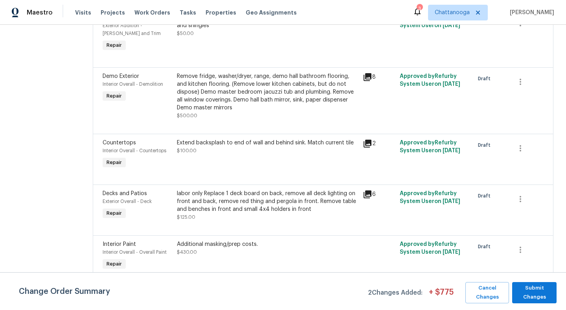
click at [215, 139] on div "Extend backsplash to end of wall and behind sink. Match current tile $100.00" at bounding box center [267, 147] width 181 height 16
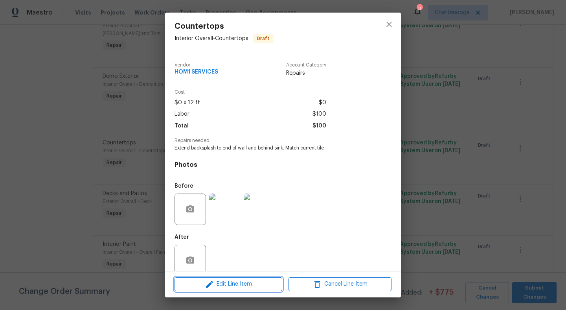
click at [236, 280] on span "Edit Line Item" at bounding box center [228, 284] width 103 height 10
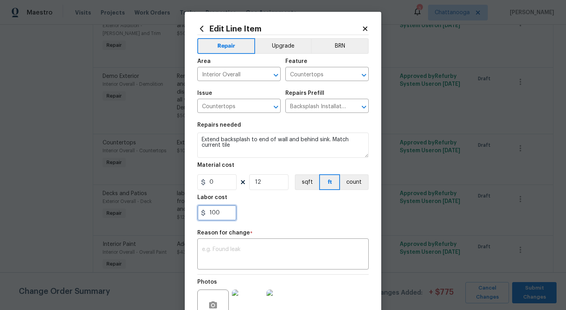
click at [228, 214] on input "100" at bounding box center [216, 213] width 39 height 16
type input "150"
click at [274, 213] on div "150" at bounding box center [282, 213] width 171 height 16
click at [265, 259] on textarea at bounding box center [283, 254] width 162 height 17
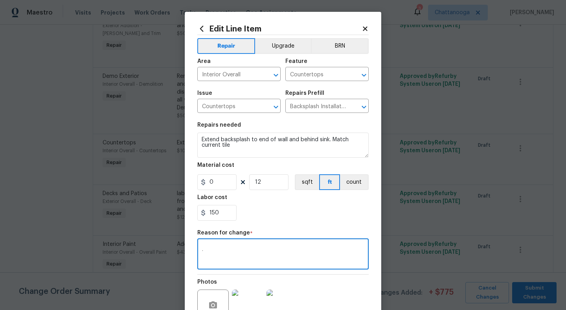
type textarea "."
click at [302, 217] on div "150" at bounding box center [282, 213] width 171 height 16
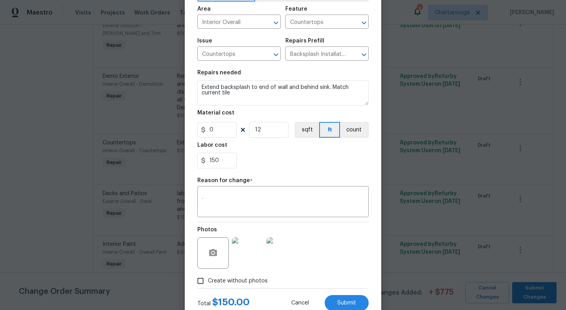
scroll to position [66, 0]
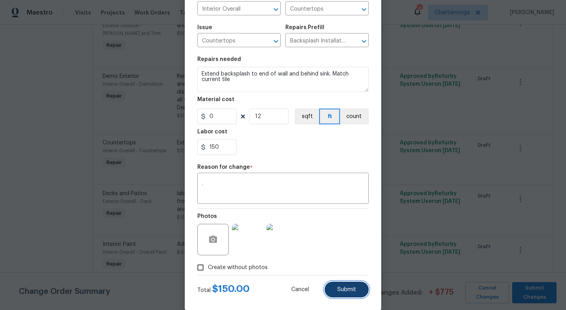
click at [351, 292] on span "Submit" at bounding box center [346, 290] width 19 height 6
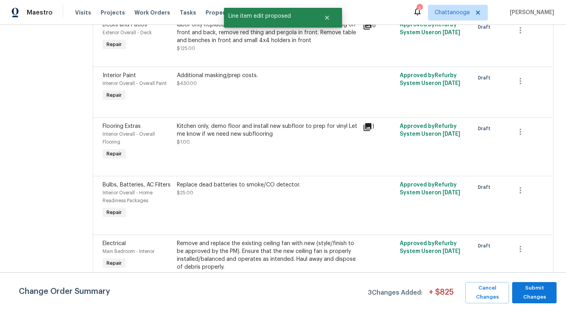
scroll to position [1174, 0]
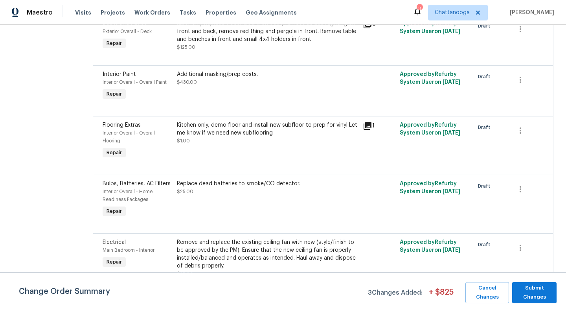
click at [252, 124] on div "Kitchen only, demo floor and install new subfloor to prep for vinyl Let me know…" at bounding box center [267, 129] width 181 height 16
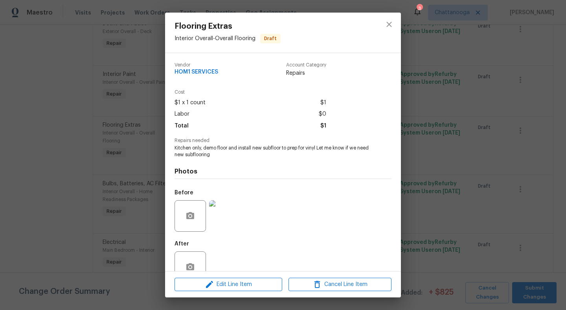
click at [31, 166] on div "Flooring Extras Interior Overall - Overall Flooring Draft Vendor HOM1 SERVICES …" at bounding box center [283, 155] width 566 height 310
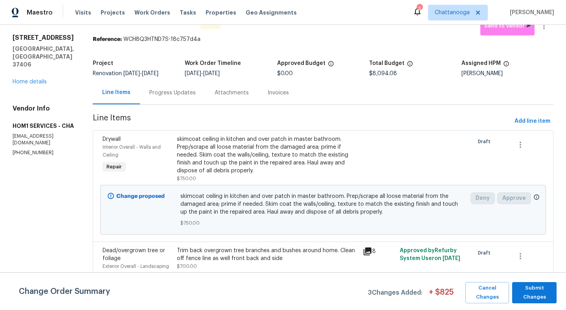
scroll to position [13, 0]
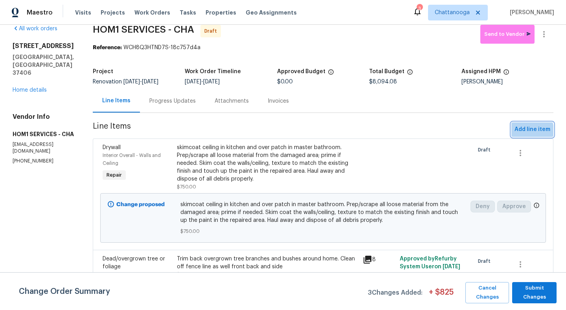
click at [524, 132] on span "Add line item" at bounding box center [533, 130] width 36 height 10
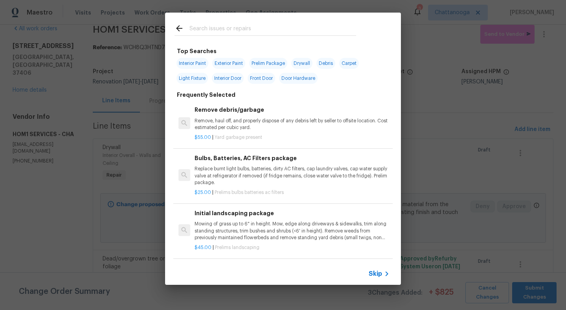
click at [222, 34] on input "text" at bounding box center [272, 30] width 167 height 12
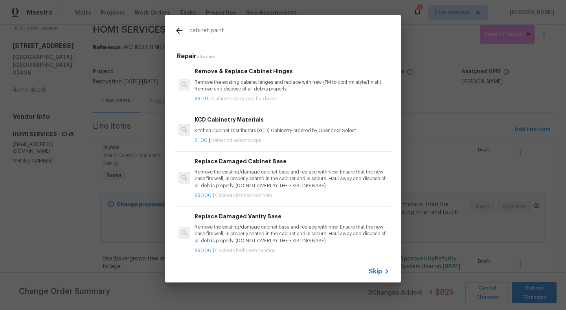
scroll to position [4, 0]
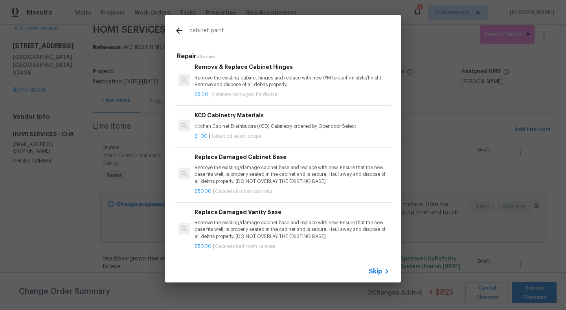
drag, startPoint x: 236, startPoint y: 26, endPoint x: 158, endPoint y: 26, distance: 78.2
click at [158, 26] on div "cabinet paint Repair 4 Results Remove & Replace Cabinet Hinges Remove the exist…" at bounding box center [283, 148] width 566 height 297
drag, startPoint x: 233, startPoint y: 33, endPoint x: 153, endPoint y: 32, distance: 79.8
click at [153, 31] on div "cabinet paint Repair 4 Results Remove & Replace Cabinet Hinges Remove the exist…" at bounding box center [283, 148] width 566 height 297
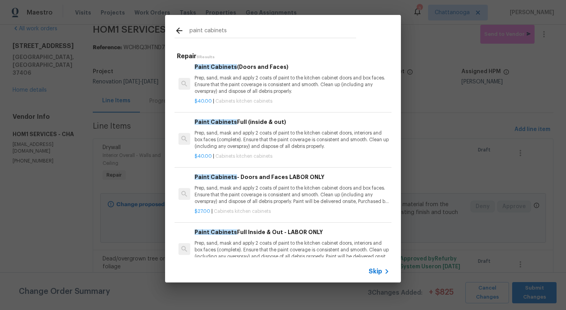
type input "paint cabinets"
click at [259, 132] on p "Prep, sand, mask and apply 2 coats of paint to the kitchen cabinet doors, inter…" at bounding box center [292, 140] width 195 height 20
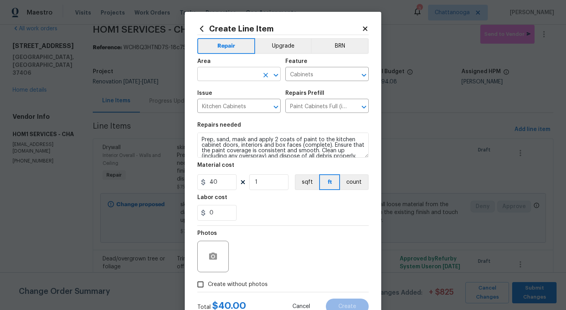
click at [231, 70] on input "text" at bounding box center [227, 75] width 61 height 12
click at [237, 89] on li "Kitchen" at bounding box center [238, 92] width 83 height 13
type input "Kitchen"
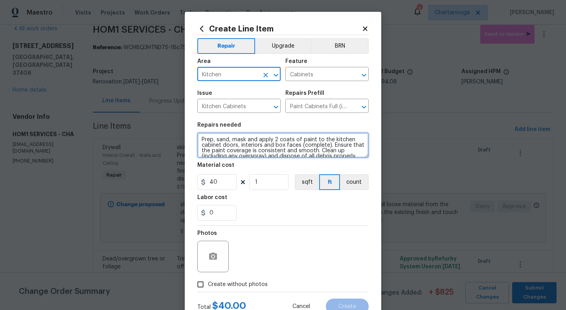
click at [201, 142] on textarea "Prep, sand, mask and apply 2 coats of paint to the kitchen cabinet doors, inter…" at bounding box center [282, 144] width 171 height 25
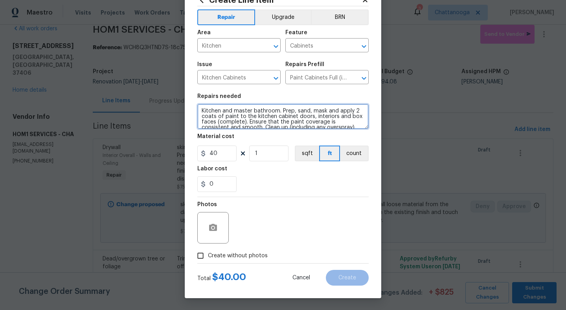
scroll to position [29, 0]
type textarea "Kitchen and master bathroom. Prep, sand, mask and apply 2 coats of paint to the…"
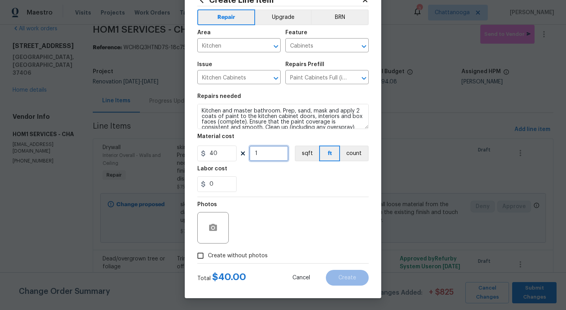
click at [274, 154] on input "1" at bounding box center [268, 153] width 39 height 16
click at [304, 185] on div "0" at bounding box center [282, 184] width 171 height 16
click at [265, 156] on input "45" at bounding box center [268, 153] width 39 height 16
type input "37"
click at [267, 189] on div "0" at bounding box center [282, 184] width 171 height 16
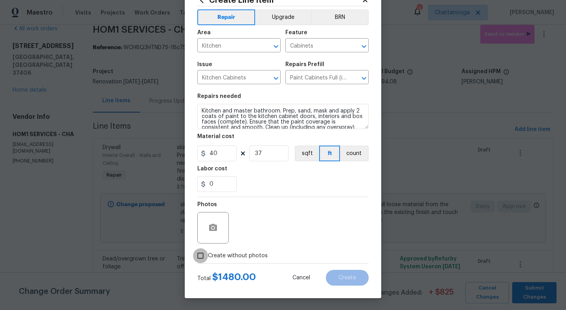
click at [201, 256] on input "Create without photos" at bounding box center [200, 255] width 15 height 15
checkbox input "true"
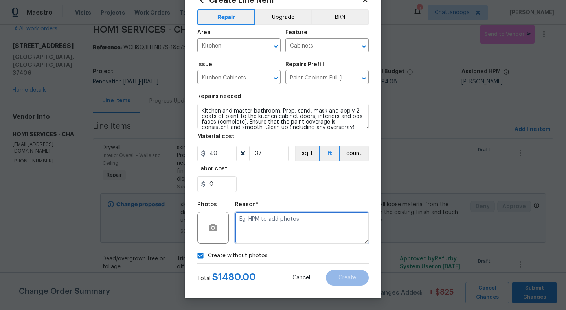
click at [270, 229] on textarea at bounding box center [302, 227] width 134 height 31
type textarea "."
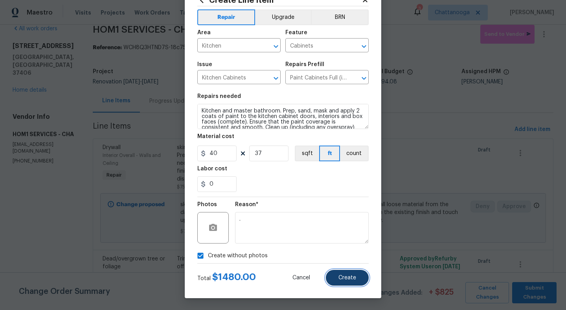
click at [345, 277] on span "Create" at bounding box center [347, 278] width 18 height 6
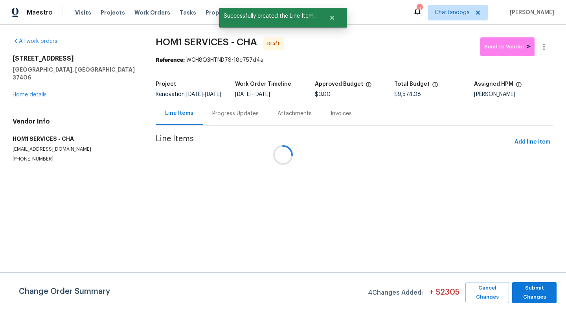
scroll to position [0, 0]
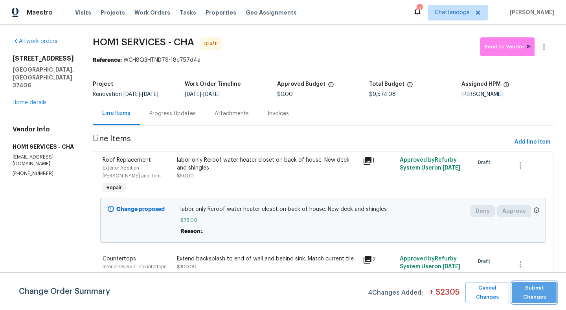
click at [539, 296] on span "Submit Changes" at bounding box center [534, 292] width 37 height 18
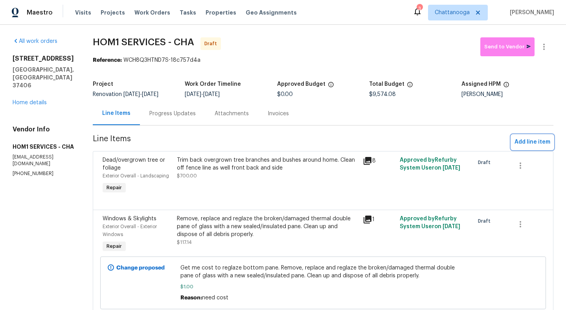
click at [540, 145] on span "Add line item" at bounding box center [533, 142] width 36 height 10
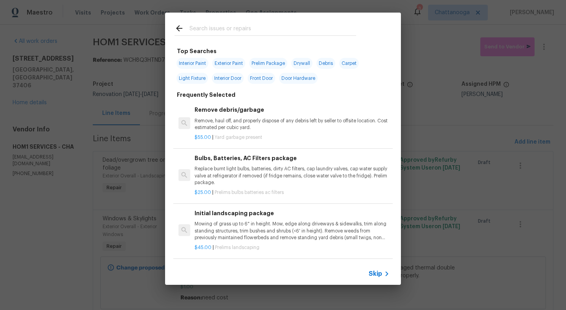
click at [271, 25] on input "text" at bounding box center [272, 30] width 167 height 12
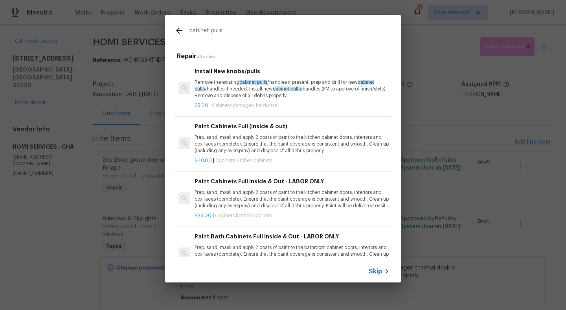
type input "cabinet pulls"
click at [218, 86] on p "Remove the existing cabinet pulls /handles if present; prep and drill for new c…" at bounding box center [292, 89] width 195 height 20
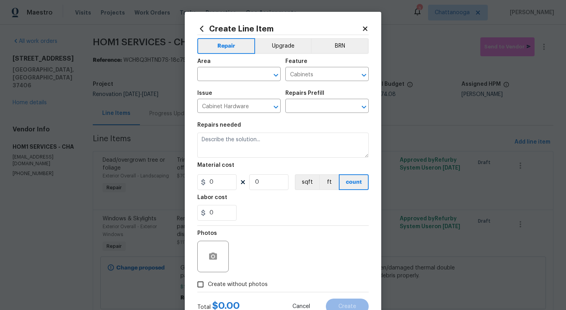
type input "Install New knobs/pulls $5.00"
type textarea "Remove the existing cabinet pulls/handles if present; prep and drill for new ca…"
type input "5"
type input "1"
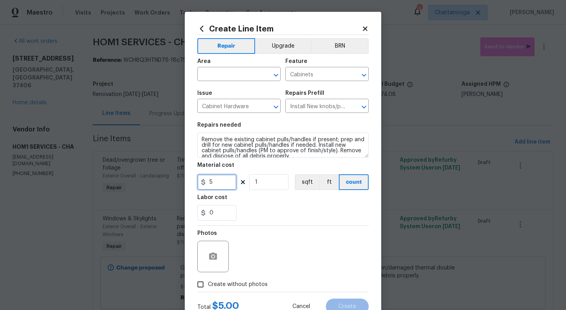
click at [229, 182] on input "5" at bounding box center [216, 182] width 39 height 16
type input "2.5"
click at [271, 182] on input "1" at bounding box center [268, 182] width 39 height 16
type input "18"
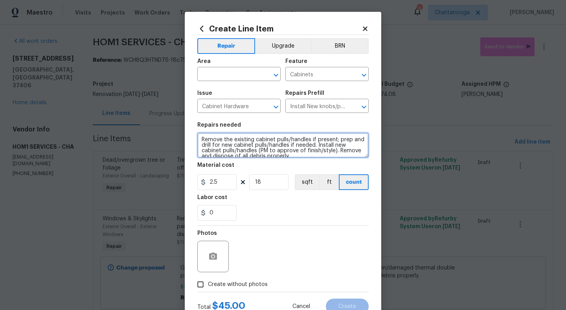
click at [204, 142] on textarea "Remove the existing cabinet pulls/handles if present; prep and drill for new ca…" at bounding box center [282, 144] width 171 height 25
click at [203, 139] on textarea "Remove the existing cabinet pulls/handles if present; prep and drill for new ca…" at bounding box center [282, 144] width 171 height 25
type textarea "labor only Remove the existing cabinet pulls/handles if present; prep and drill…"
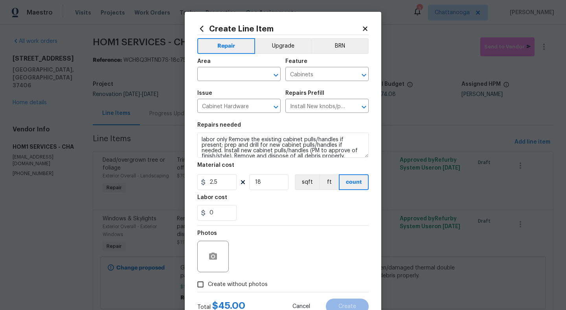
click at [255, 211] on div "0" at bounding box center [282, 213] width 171 height 16
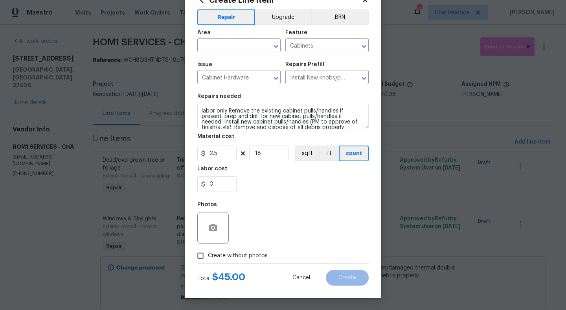
scroll to position [29, 0]
click at [200, 256] on input "Create without photos" at bounding box center [200, 255] width 15 height 15
checkbox input "true"
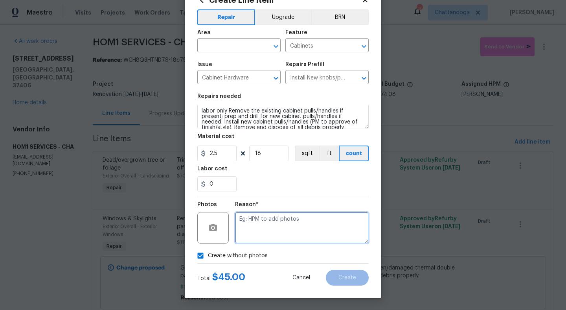
click at [272, 232] on textarea at bounding box center [302, 227] width 134 height 31
type textarea "."
click at [336, 178] on div "0" at bounding box center [282, 184] width 171 height 16
click at [247, 48] on input "text" at bounding box center [227, 46] width 61 height 12
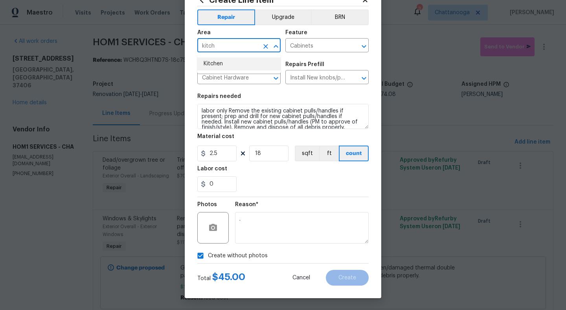
click at [210, 65] on li "Kitchen" at bounding box center [238, 63] width 83 height 13
type input "Kitchen"
click at [355, 281] on button "Create" at bounding box center [347, 278] width 43 height 16
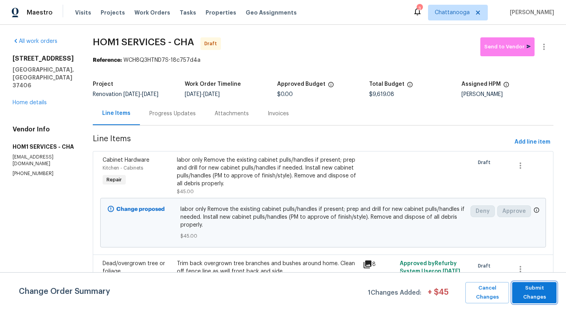
click at [541, 290] on span "Submit Changes" at bounding box center [534, 292] width 37 height 18
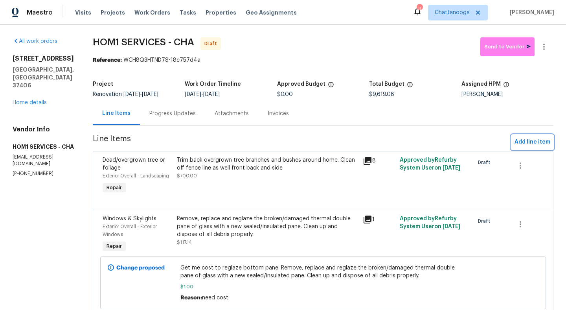
click at [535, 141] on span "Add line item" at bounding box center [533, 142] width 36 height 10
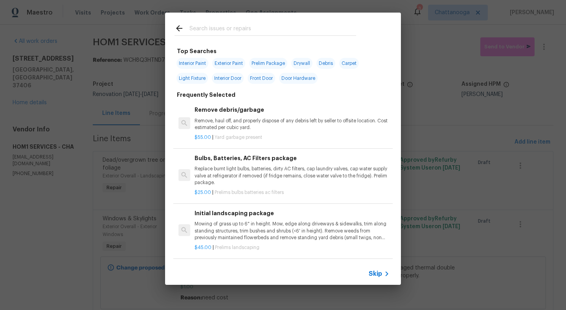
click at [261, 37] on div at bounding box center [265, 28] width 200 height 31
click at [261, 28] on input "text" at bounding box center [272, 30] width 167 height 12
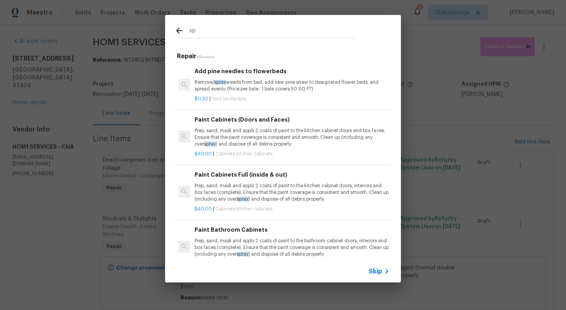
type input "s"
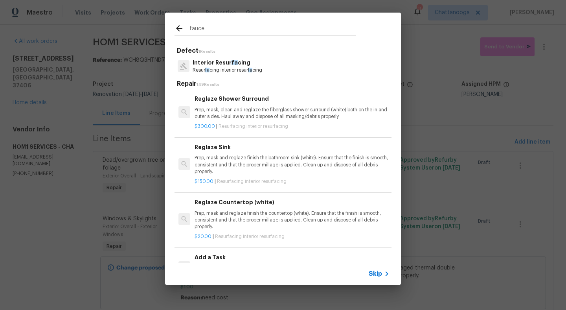
type input "faucet"
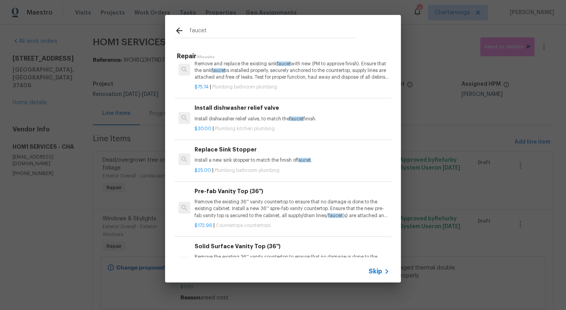
scroll to position [0, 0]
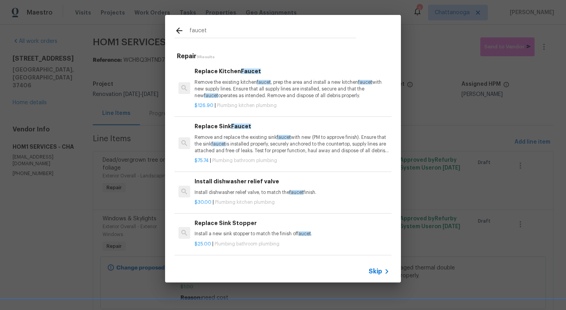
click at [230, 82] on p "Remove the existing kitchen faucet , prep the area and install a new kitchen fa…" at bounding box center [292, 89] width 195 height 20
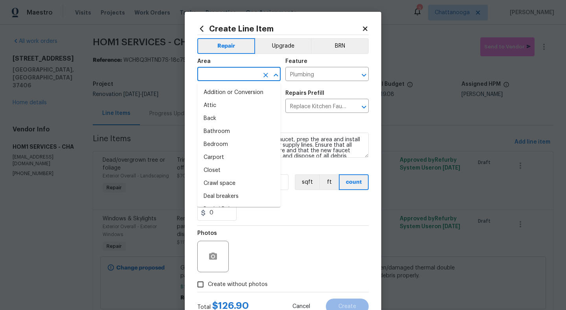
click at [236, 75] on input "text" at bounding box center [227, 75] width 61 height 12
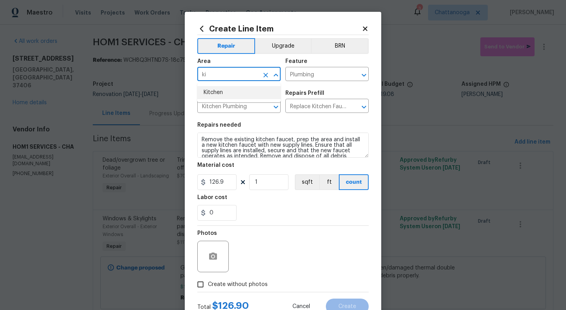
click at [226, 93] on li "Kitchen" at bounding box center [238, 92] width 83 height 13
type input "Kitchen"
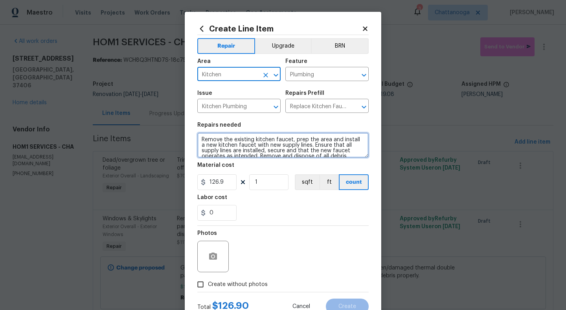
click at [204, 145] on textarea "Remove the existing kitchen faucet, prep the area and install a new kitchen fau…" at bounding box center [282, 144] width 171 height 25
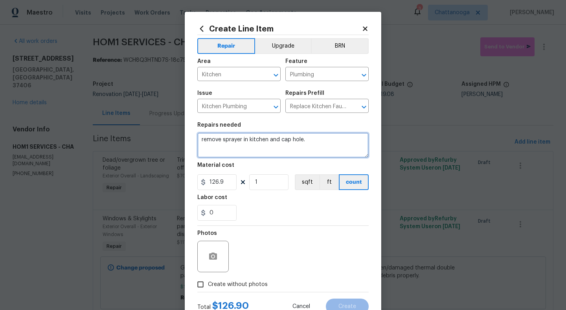
type textarea "remove sprayer in kitchen and cap hole."
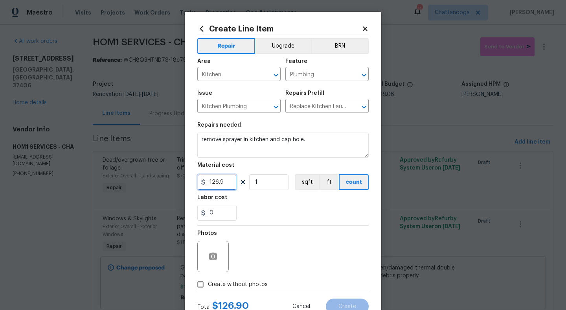
click at [233, 187] on input "126.9" at bounding box center [216, 182] width 39 height 16
type input "10"
click at [209, 285] on span "Create without photos" at bounding box center [238, 284] width 60 height 8
click at [208, 285] on input "Create without photos" at bounding box center [200, 284] width 15 height 15
checkbox input "true"
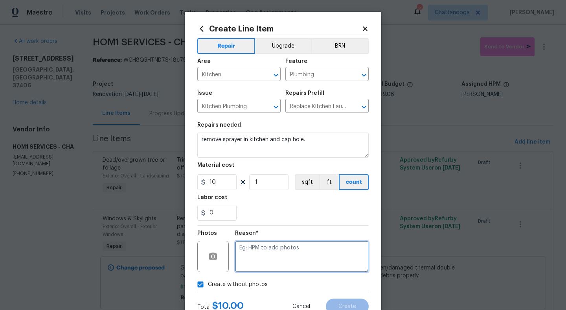
click at [266, 263] on textarea at bounding box center [302, 256] width 134 height 31
type textarea "."
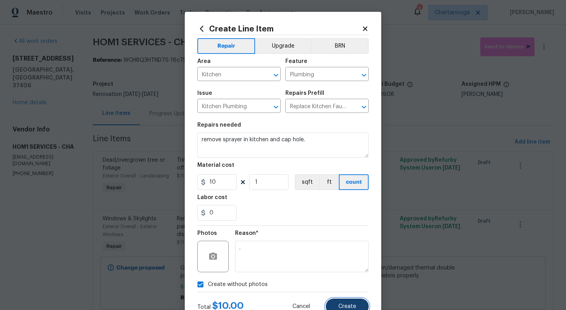
click at [355, 302] on button "Create" at bounding box center [347, 306] width 43 height 16
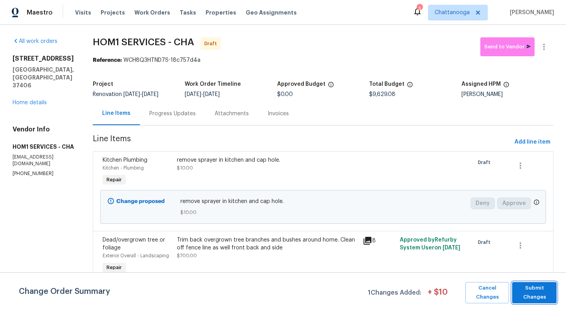
click at [535, 298] on span "Submit Changes" at bounding box center [534, 292] width 37 height 18
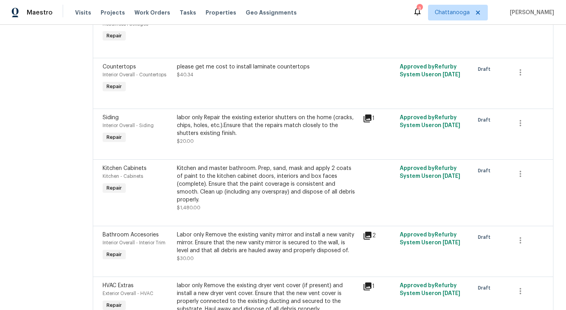
scroll to position [1897, 0]
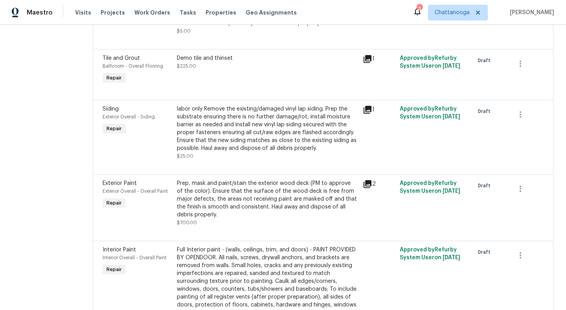
click at [287, 188] on div "Prep, mask and paint/stain the exterior wood deck (PM to approve of the color).…" at bounding box center [267, 198] width 181 height 39
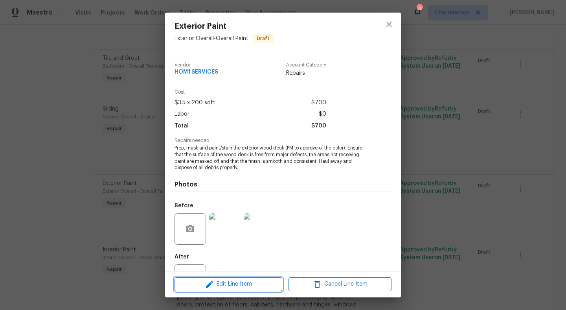
click at [230, 286] on span "Edit Line Item" at bounding box center [228, 284] width 103 height 10
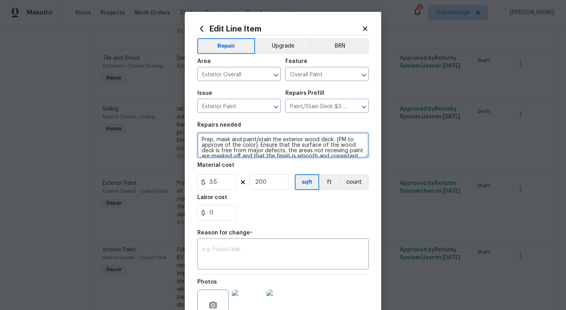
click at [203, 141] on textarea "Prep, mask and paint/stain the exterior wood deck (PM to approve of the color).…" at bounding box center [282, 144] width 171 height 25
type textarea "labor only paint will be delivered. paint front railing and concrete flooring a…"
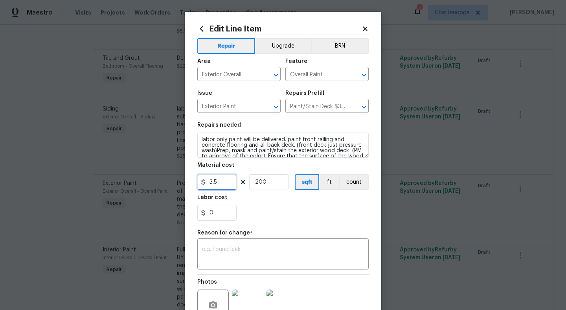
click at [224, 178] on input "3.5" at bounding box center [216, 182] width 39 height 16
type input "1.5"
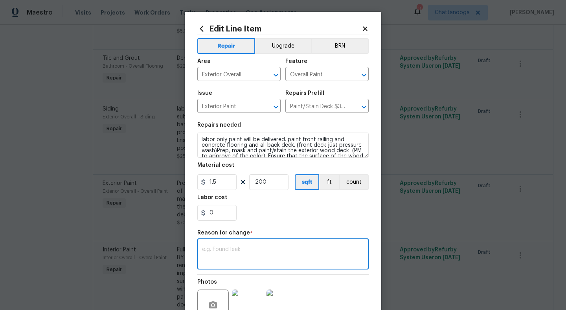
click at [249, 258] on textarea at bounding box center [283, 254] width 162 height 17
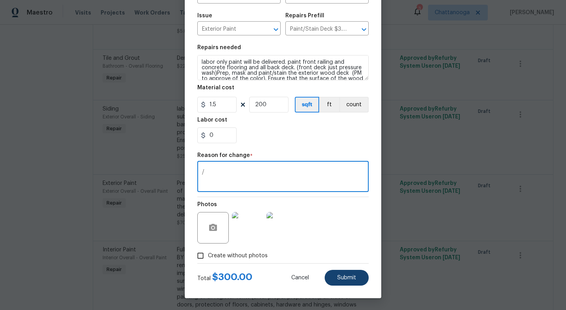
type textarea "/"
click at [347, 278] on span "Submit" at bounding box center [346, 278] width 19 height 6
type textarea "Prep, mask and paint/stain the exterior wood deck (PM to approve of the color).…"
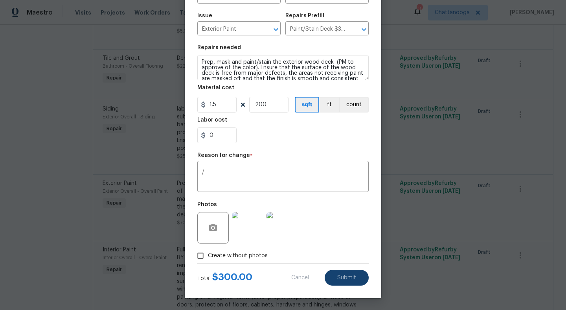
type input "3.5"
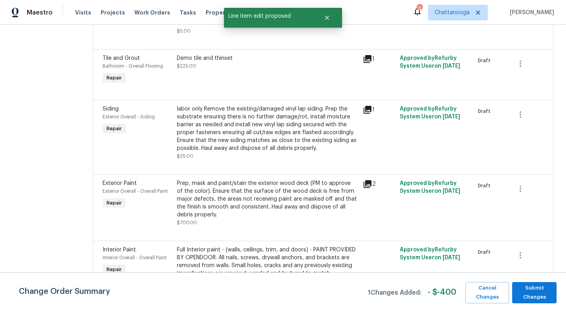
scroll to position [0, 0]
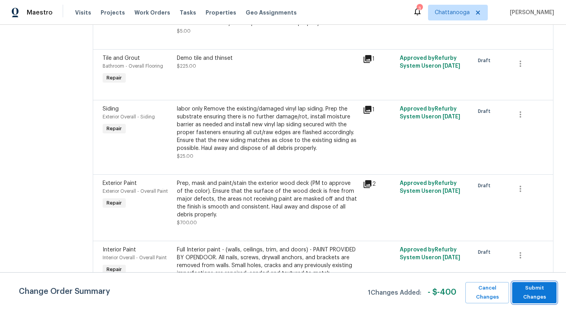
click at [529, 287] on span "Submit Changes" at bounding box center [534, 292] width 37 height 18
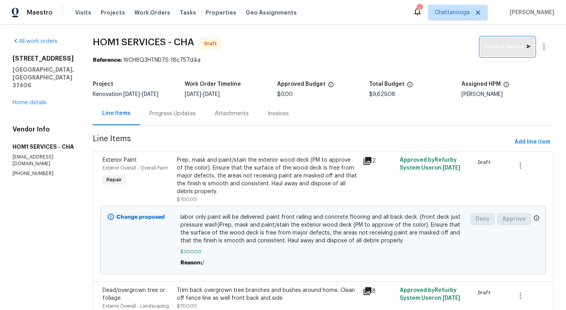
click at [514, 53] on button "Send to Vendor" at bounding box center [507, 46] width 54 height 19
click at [35, 99] on div "All work orders 2602 Forest Rd Chattanooga, TN 37406 Home details Vendor Info H…" at bounding box center [43, 107] width 61 height 140
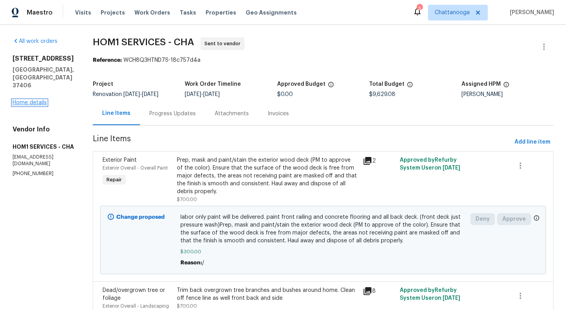
click at [35, 100] on link "Home details" at bounding box center [30, 103] width 34 height 6
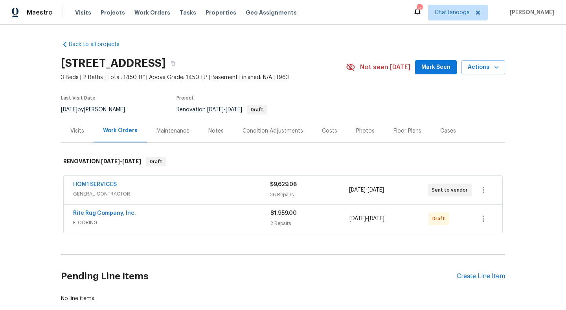
click at [169, 192] on span "GENERAL_CONTRACTOR" at bounding box center [171, 194] width 197 height 8
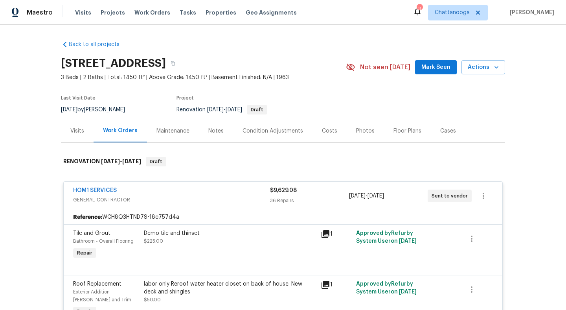
click at [118, 189] on div "HOM1 SERVICES" at bounding box center [171, 190] width 197 height 9
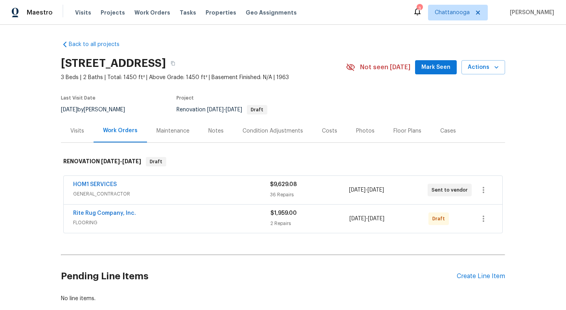
click at [100, 188] on div "HOM1 SERVICES" at bounding box center [171, 184] width 197 height 9
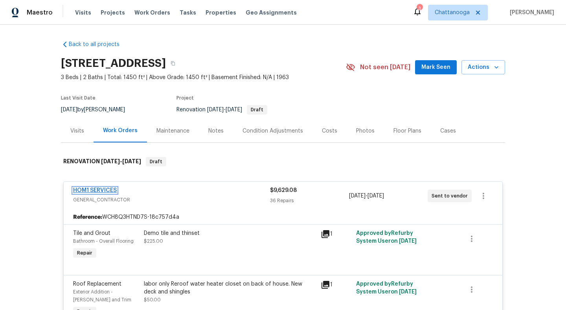
click at [106, 188] on link "HOM1 SERVICES" at bounding box center [95, 190] width 44 height 6
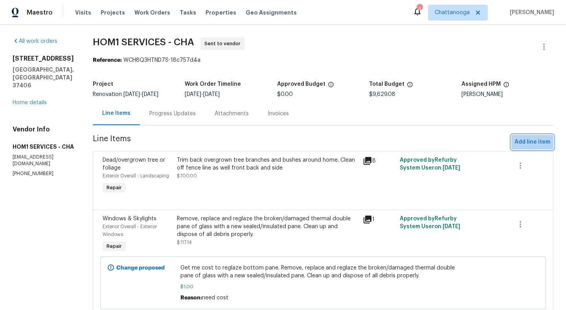
click at [534, 140] on span "Add line item" at bounding box center [533, 142] width 36 height 10
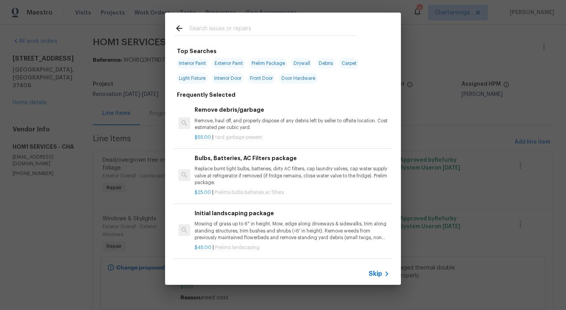
click at [259, 29] on input "text" at bounding box center [272, 30] width 167 height 12
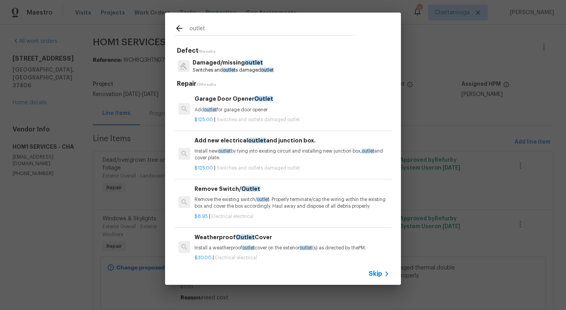
type input "outlet"
click at [243, 70] on p "Switches and outlet s damaged outlet" at bounding box center [233, 70] width 81 height 7
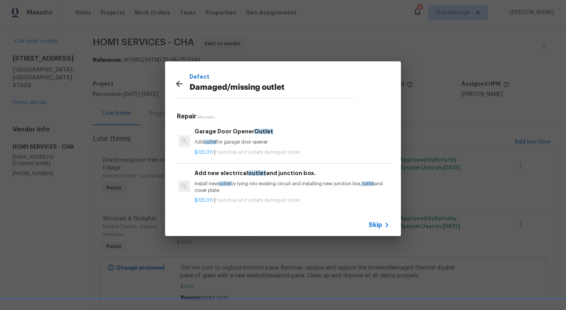
scroll to position [1, 0]
click at [378, 228] on div "Skip" at bounding box center [380, 224] width 23 height 9
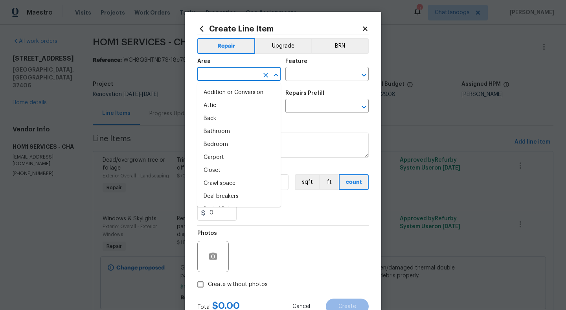
click at [255, 72] on input "text" at bounding box center [227, 75] width 61 height 12
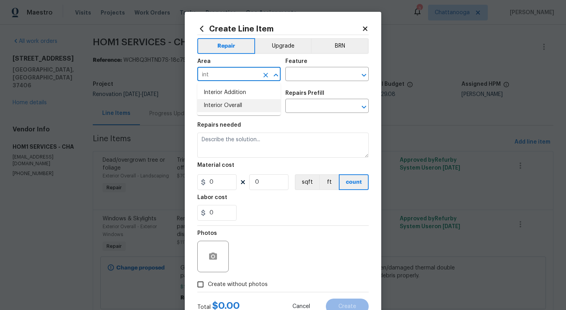
click at [272, 106] on li "Interior Overall" at bounding box center [238, 105] width 83 height 13
type input "Interior Overall"
click at [316, 77] on input "text" at bounding box center [315, 75] width 61 height 12
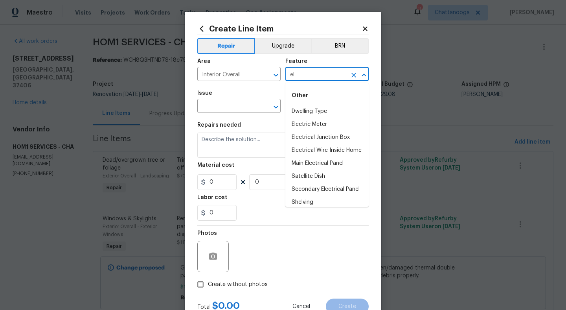
type input "e"
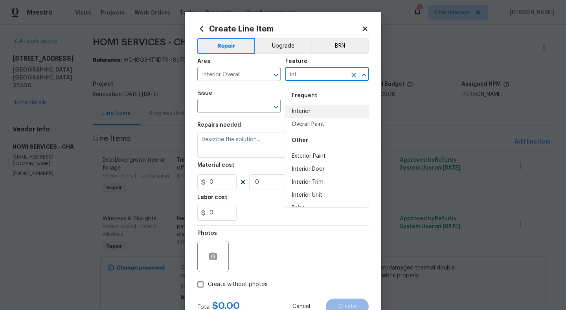
click at [318, 114] on li "Interior" at bounding box center [326, 111] width 83 height 13
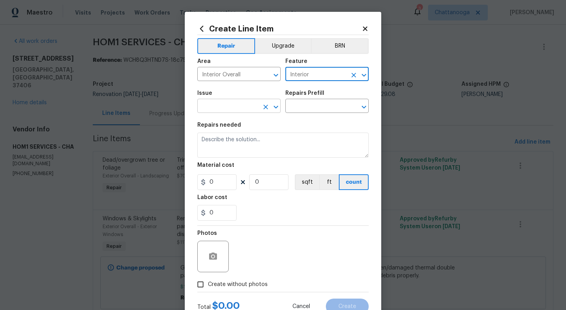
type input "Interior"
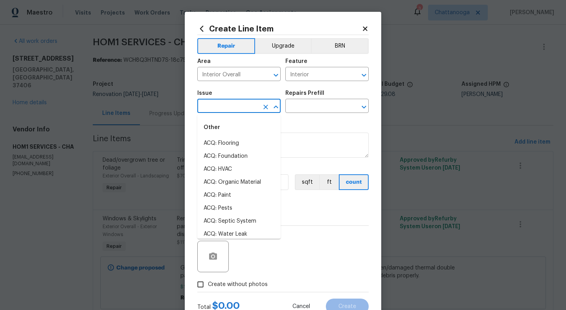
click at [232, 109] on input "text" at bounding box center [227, 107] width 61 height 12
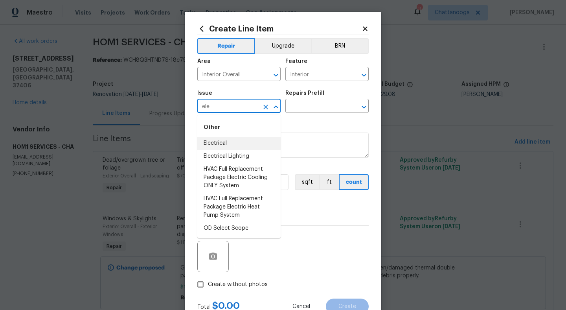
click at [248, 140] on li "Electrical" at bounding box center [238, 143] width 83 height 13
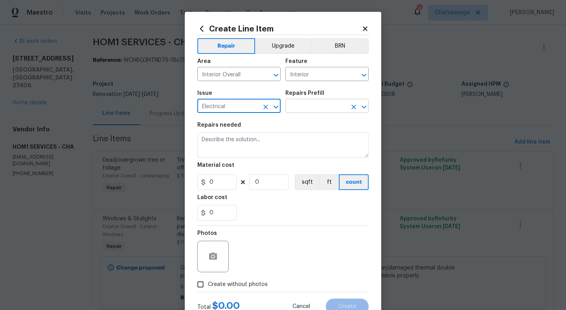
type input "Electrical"
click at [306, 111] on input "text" at bounding box center [315, 107] width 61 height 12
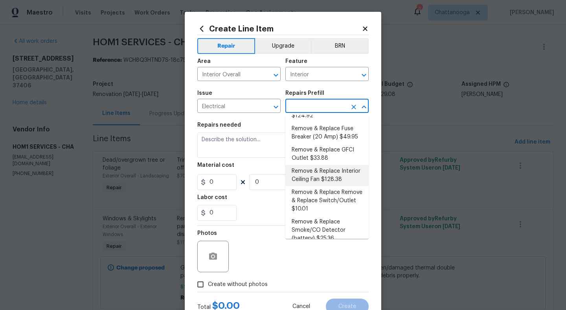
scroll to position [125, 0]
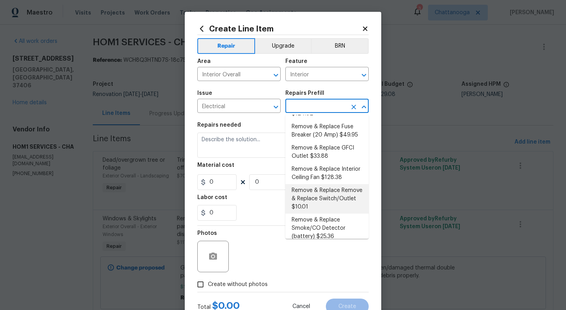
click at [330, 192] on li "Remove & Replace Remove & Replace Switch/Outlet $10.01" at bounding box center [326, 198] width 83 height 29
type input "Remove & Replace Remove & Replace Switch/Outlet $10.01"
type textarea "Remove and replace switch(es) and/or outlet(s) with new (covers to match the re…"
type input "10.01"
type input "1"
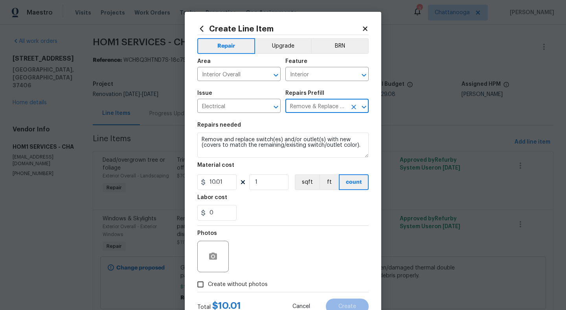
click at [199, 285] on input "Create without photos" at bounding box center [200, 284] width 15 height 15
checkbox input "true"
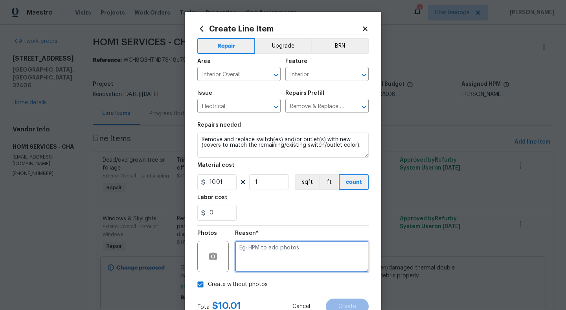
click at [257, 259] on textarea at bounding box center [302, 256] width 134 height 31
type textarea "."
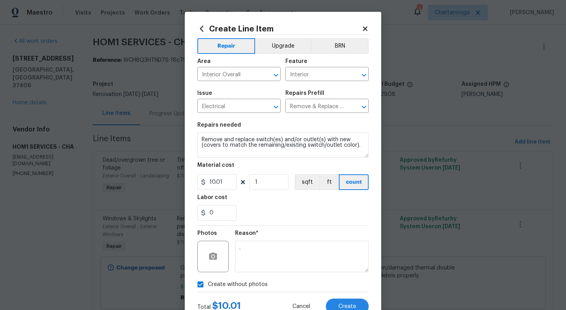
click at [302, 216] on div "0" at bounding box center [282, 213] width 171 height 16
click at [346, 303] on button "Create" at bounding box center [347, 306] width 43 height 16
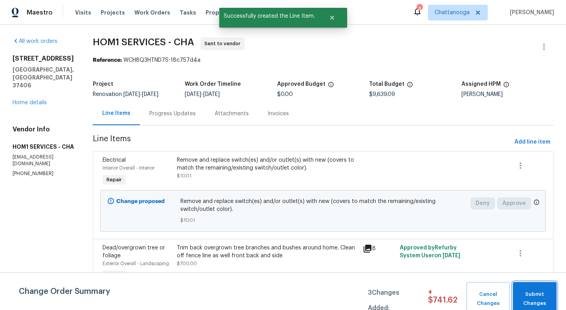
click at [537, 296] on span "Submit Changes" at bounding box center [535, 299] width 36 height 18
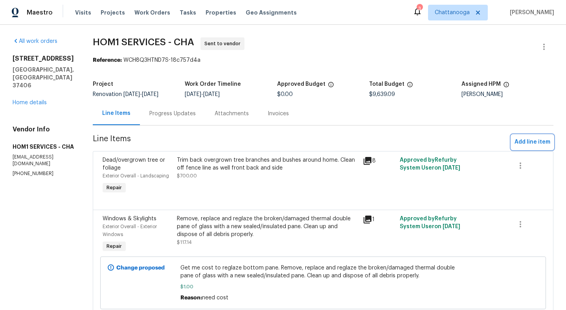
click at [528, 145] on span "Add line item" at bounding box center [533, 142] width 36 height 10
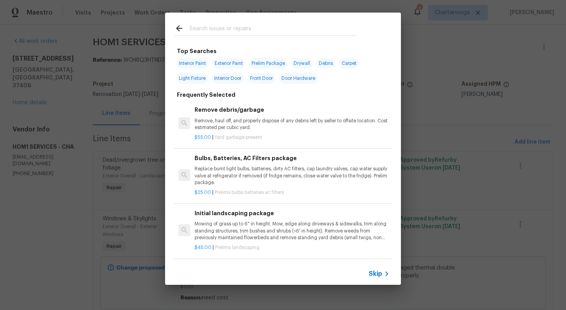
click at [335, 30] on input "text" at bounding box center [272, 30] width 167 height 12
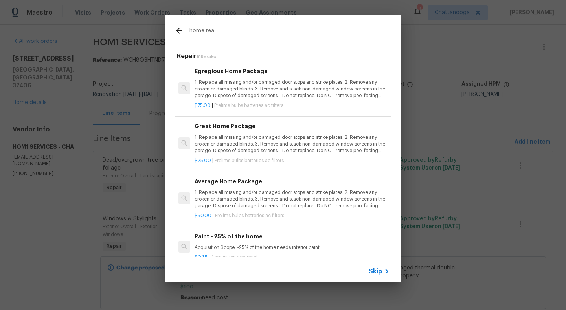
type input "home rea"
click at [295, 81] on p "1. Replace all missing and/or damaged door stops and strike plates. 2. Remove a…" at bounding box center [292, 89] width 195 height 20
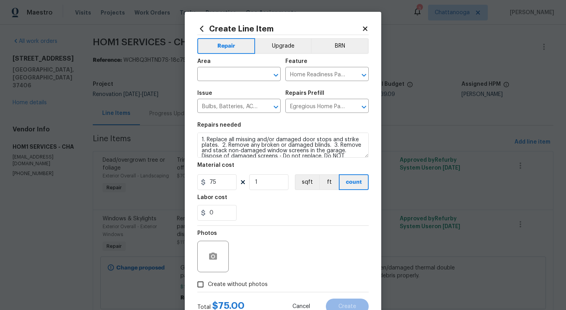
click at [255, 83] on span "Area ​" at bounding box center [238, 70] width 83 height 32
click at [246, 77] on input "text" at bounding box center [227, 75] width 61 height 12
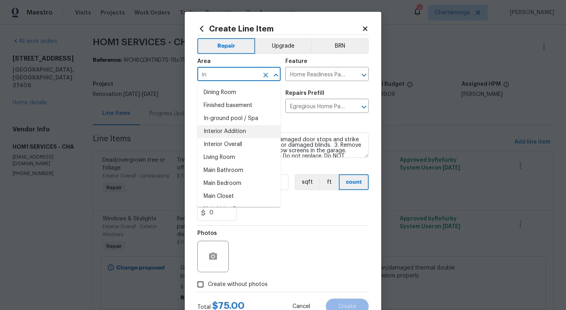
click at [241, 127] on li "Interior Addition" at bounding box center [238, 131] width 83 height 13
type input "Interior Addition"
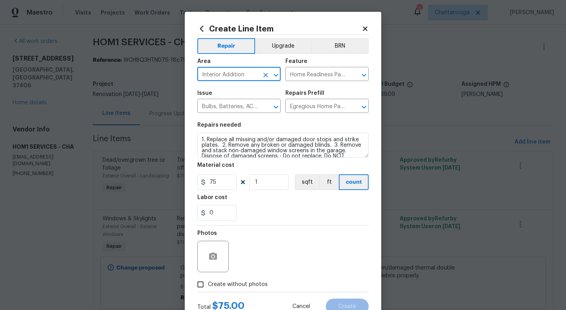
click at [264, 73] on icon "Clear" at bounding box center [265, 75] width 5 height 5
click at [242, 101] on li "Interior Overall" at bounding box center [238, 105] width 83 height 13
type input "Interior Overall"
click at [291, 247] on div "Photos" at bounding box center [282, 251] width 171 height 51
click at [225, 287] on span "Create without photos" at bounding box center [238, 284] width 60 height 8
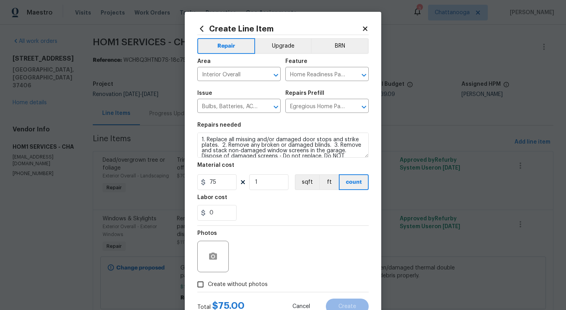
click at [208, 287] on input "Create without photos" at bounding box center [200, 284] width 15 height 15
checkbox input "true"
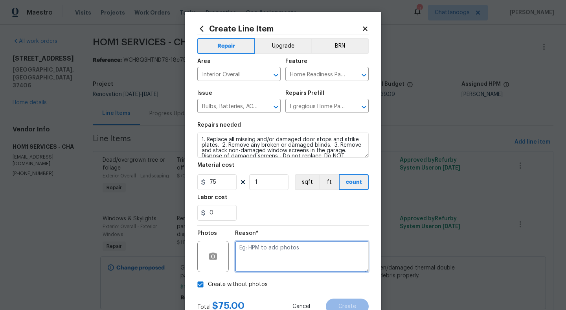
click at [262, 250] on textarea at bounding box center [302, 256] width 134 height 31
type textarea "."
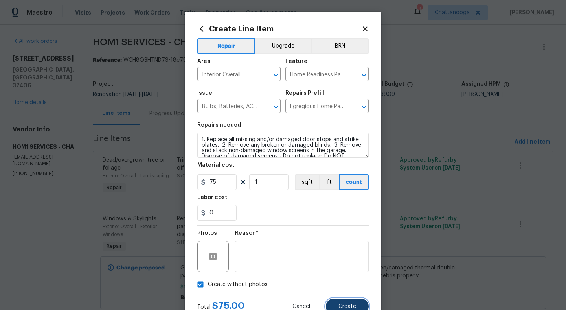
click at [335, 300] on button "Create" at bounding box center [347, 306] width 43 height 16
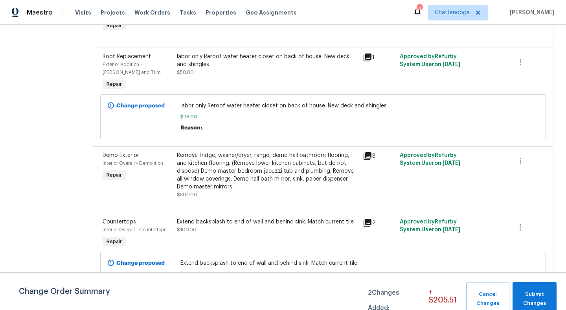
scroll to position [1942, 0]
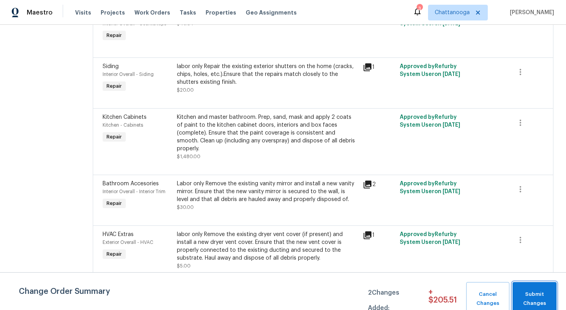
click at [535, 296] on span "Submit Changes" at bounding box center [534, 299] width 36 height 18
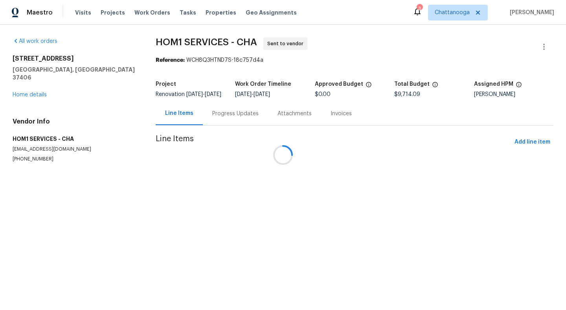
scroll to position [0, 0]
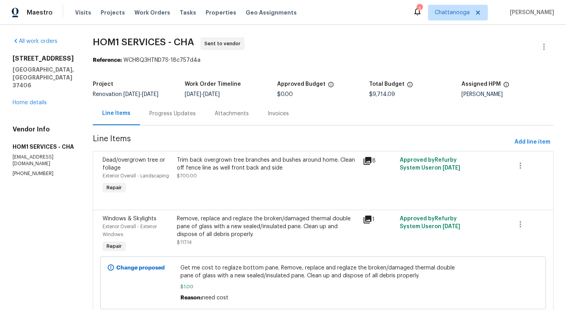
click at [36, 90] on div "2602 Forest Rd Chattanooga, TN 37406 Home details" at bounding box center [43, 81] width 61 height 52
click at [29, 100] on link "Home details" at bounding box center [30, 103] width 34 height 6
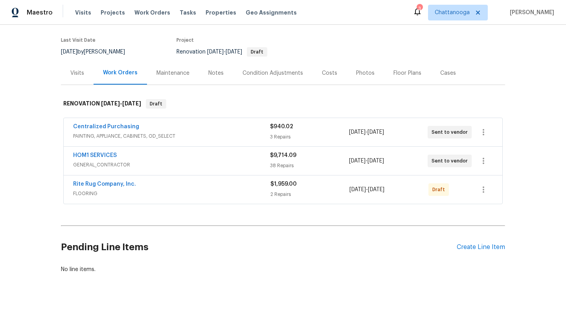
scroll to position [59, 0]
click at [482, 246] on div "Create Line Item" at bounding box center [481, 246] width 48 height 7
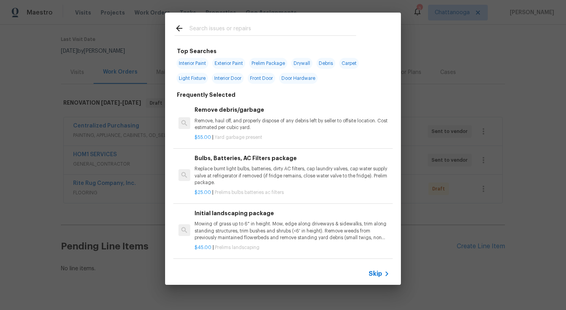
click at [510, 74] on div "Top Searches Interior Paint Exterior Paint Prelim Package Drywall Debris Carpet…" at bounding box center [283, 148] width 566 height 297
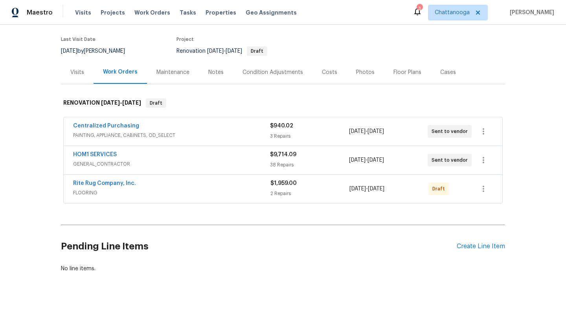
click at [96, 151] on span "HOM1 SERVICES" at bounding box center [95, 155] width 44 height 8
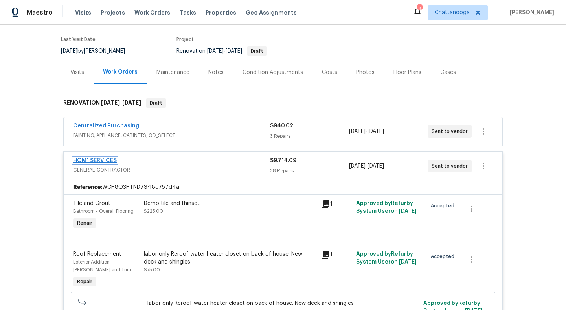
click at [96, 159] on link "HOM1 SERVICES" at bounding box center [95, 161] width 44 height 6
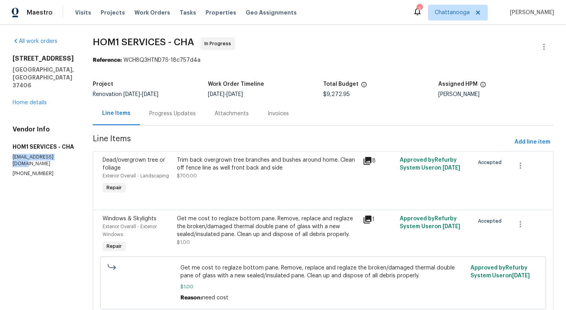
drag, startPoint x: 12, startPoint y: 157, endPoint x: 64, endPoint y: 159, distance: 52.3
copy p "[EMAIL_ADDRESS][DOMAIN_NAME]"
